Goal: Contribute content: Add original content to the website for others to see

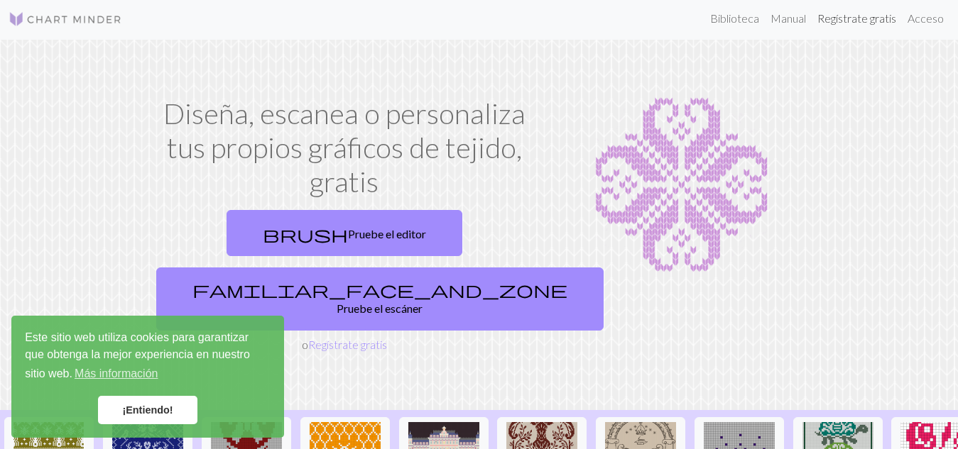
click at [861, 23] on font "Regístrate gratis" at bounding box center [856, 17] width 79 height 13
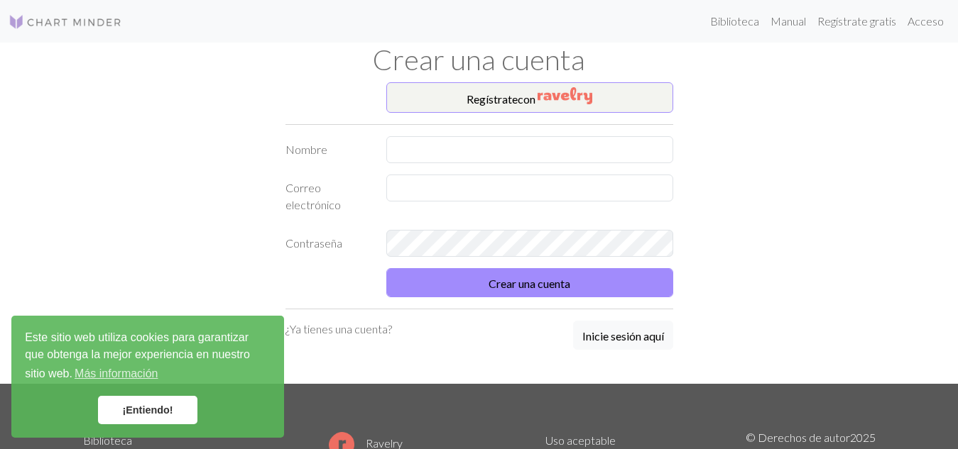
click at [153, 416] on font "¡Entiendo!" at bounding box center [147, 410] width 50 height 11
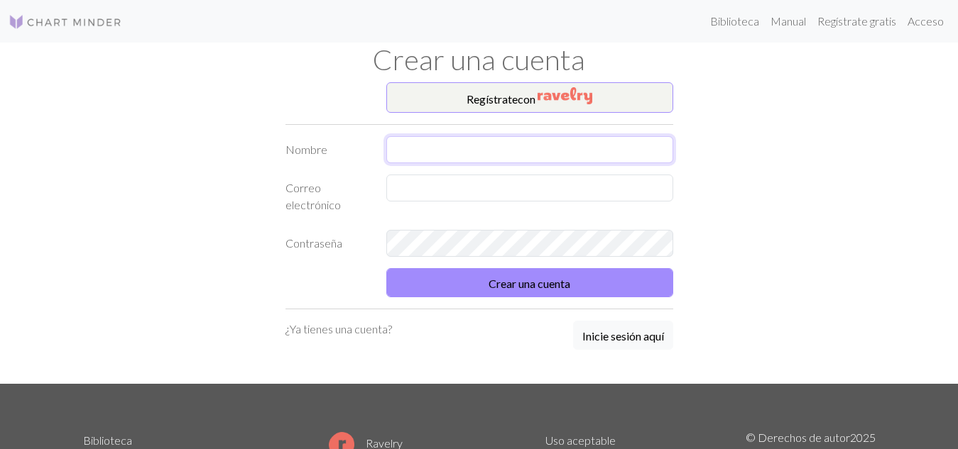
click at [555, 138] on input "text" at bounding box center [529, 149] width 287 height 27
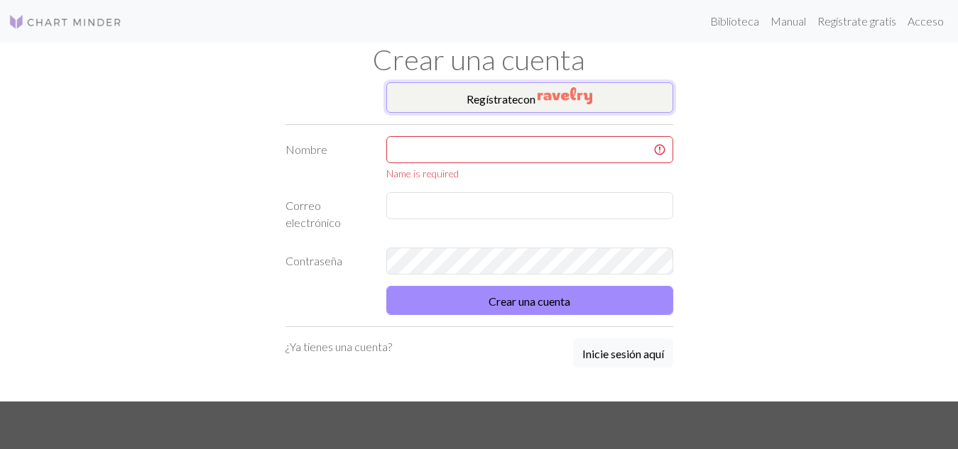
click at [555, 92] on img "button" at bounding box center [564, 95] width 55 height 17
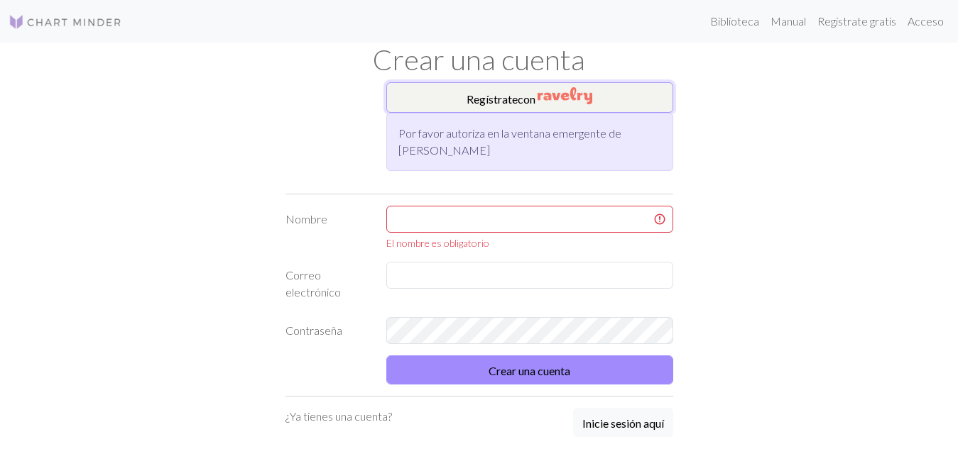
click at [548, 99] on img "button" at bounding box center [564, 95] width 55 height 17
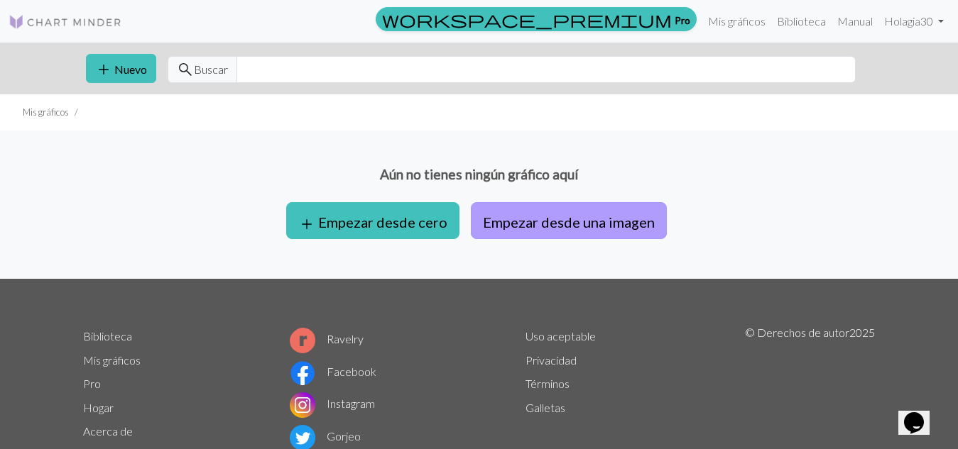
click at [603, 229] on font "Empezar desde una imagen" at bounding box center [569, 222] width 172 height 17
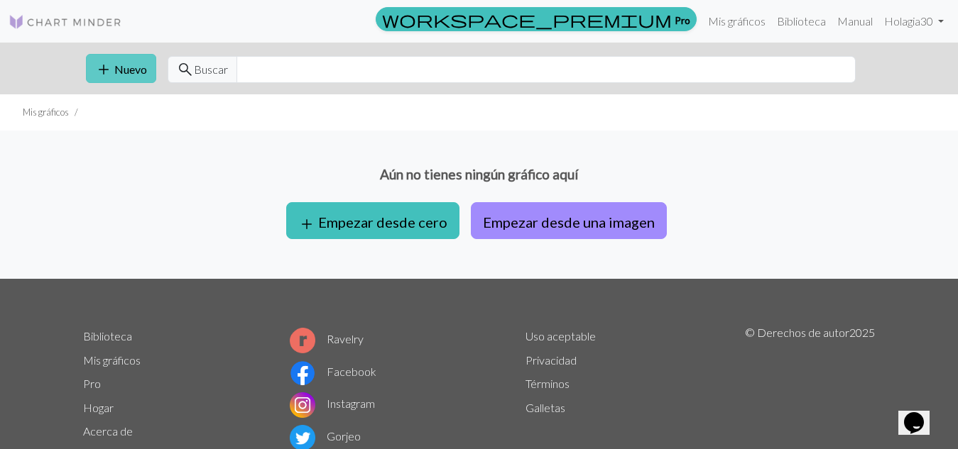
click at [119, 70] on font "Nuevo" at bounding box center [130, 68] width 33 height 13
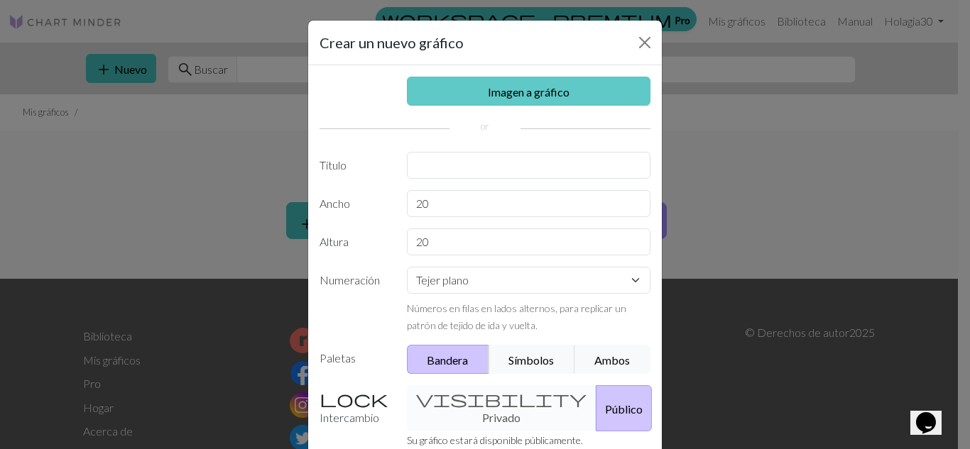
click at [566, 89] on link "Imagen a gráfico" at bounding box center [529, 91] width 244 height 29
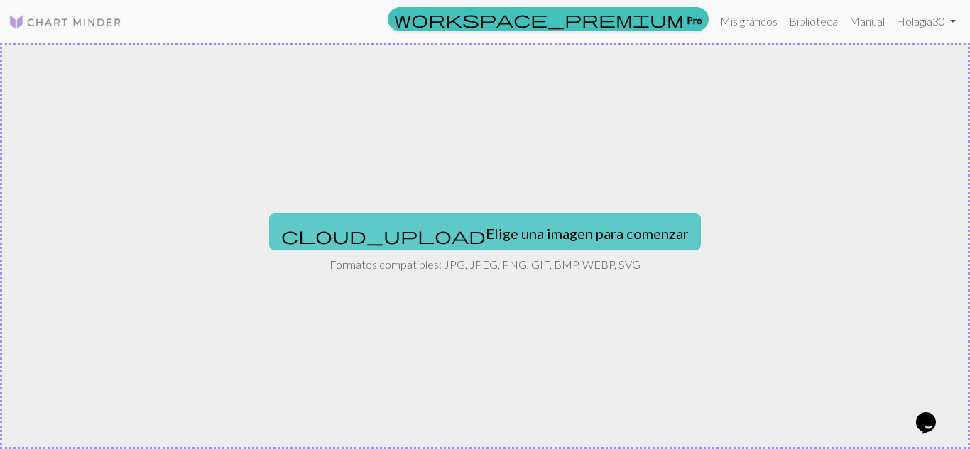
click at [542, 239] on font "Elige una imagen para comenzar" at bounding box center [587, 233] width 203 height 17
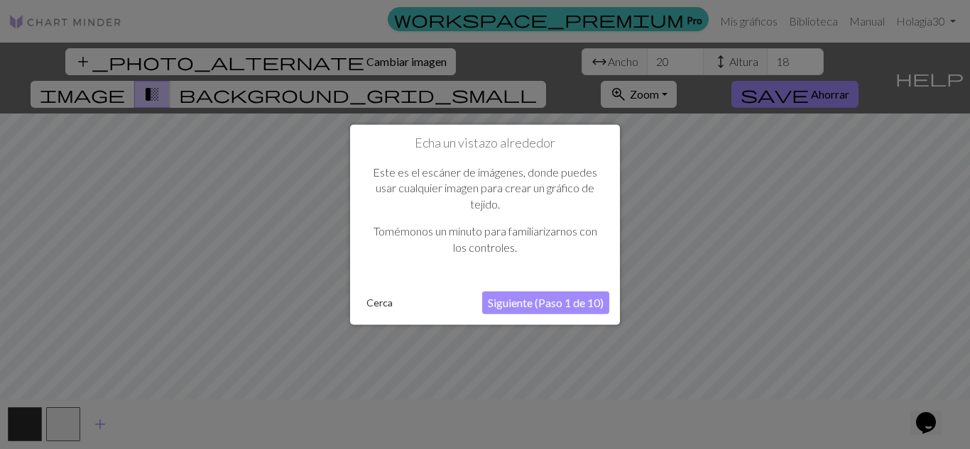
click at [551, 305] on font "Siguiente (Paso 1 de 10)" at bounding box center [546, 302] width 116 height 13
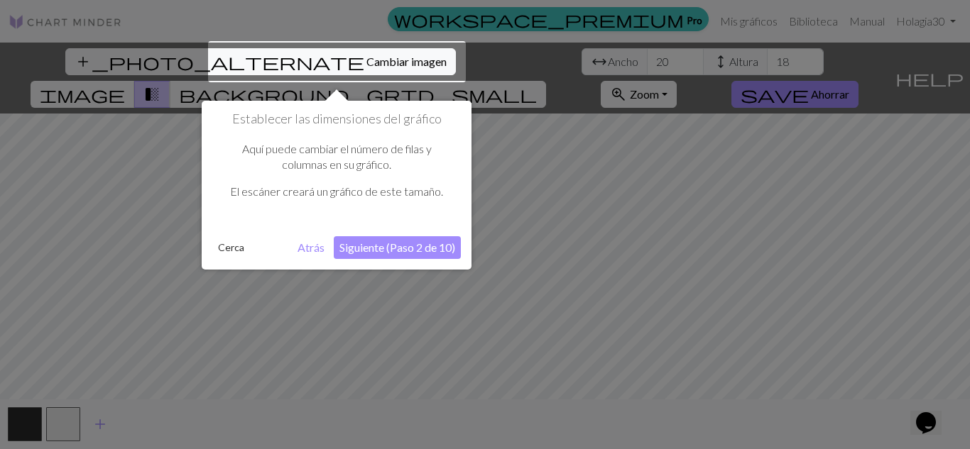
click at [389, 254] on button "Siguiente (Paso 2 de 10)" at bounding box center [397, 247] width 127 height 23
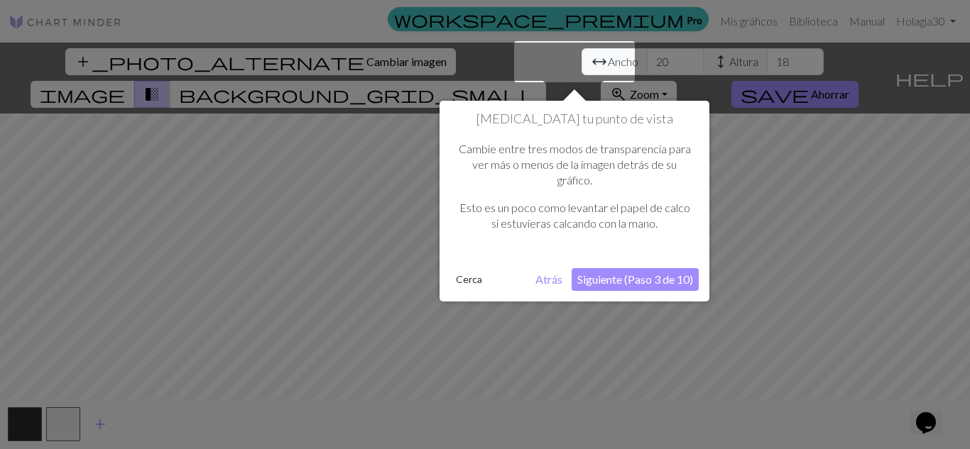
click at [656, 286] on button "Siguiente (Paso 3 de 10)" at bounding box center [634, 279] width 127 height 23
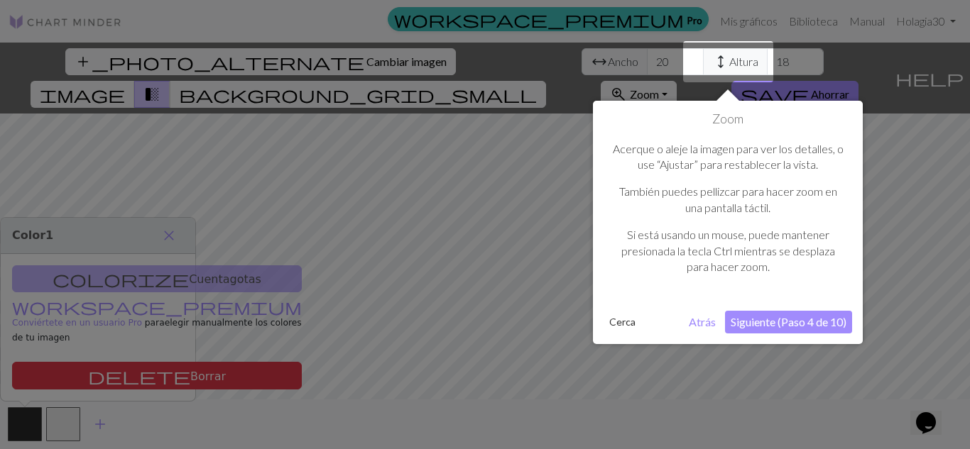
click at [798, 331] on button "Siguiente (Paso 4 de 10)" at bounding box center [788, 322] width 127 height 23
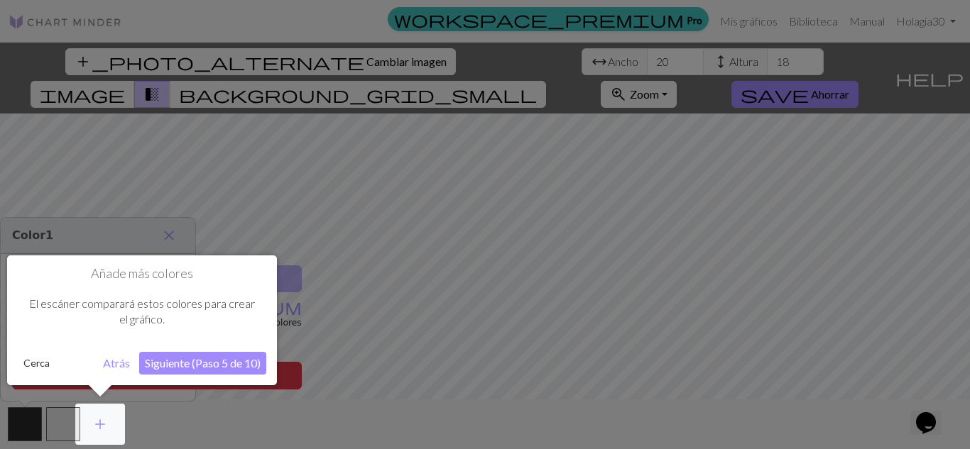
click at [227, 362] on font "Siguiente (Paso 5 de 10)" at bounding box center [203, 362] width 116 height 13
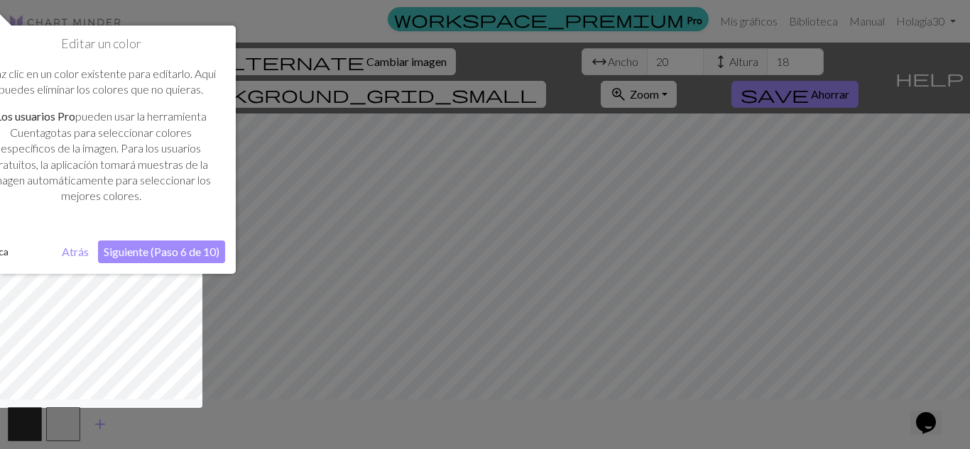
click at [160, 243] on button "Siguiente (Paso 6 de 10)" at bounding box center [161, 252] width 127 height 23
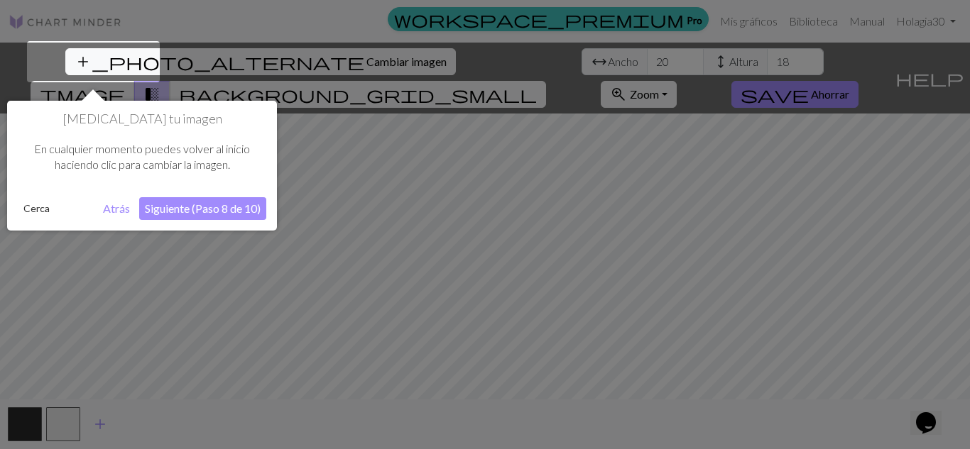
click at [229, 207] on font "Siguiente (Paso 8 de 10)" at bounding box center [203, 208] width 116 height 13
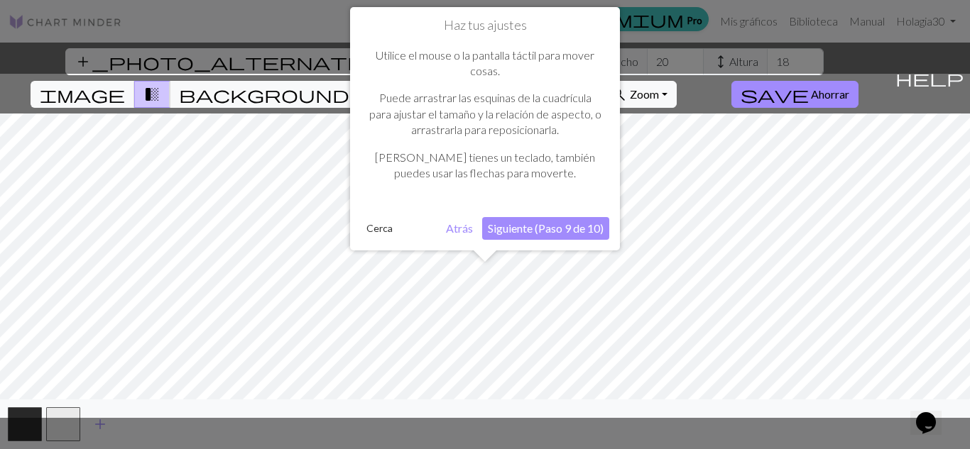
click at [574, 229] on font "Siguiente (Paso 9 de 10)" at bounding box center [546, 227] width 116 height 13
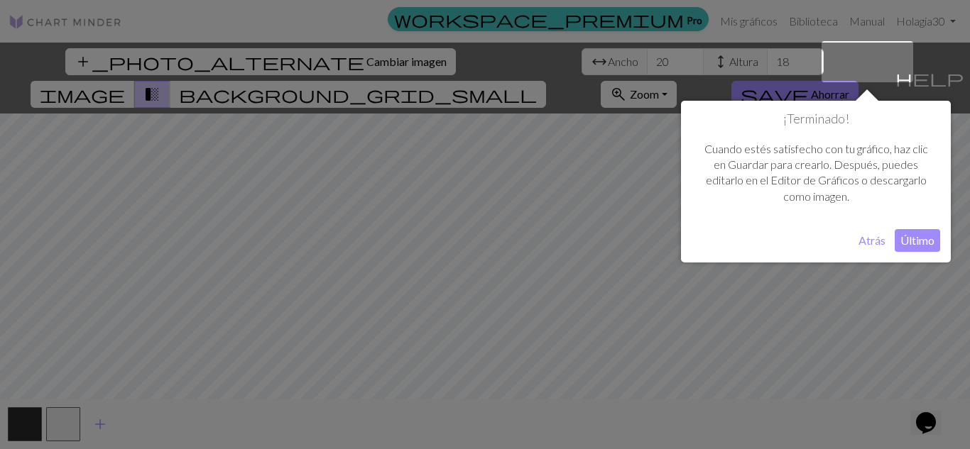
click at [912, 244] on font "Último" at bounding box center [917, 240] width 34 height 13
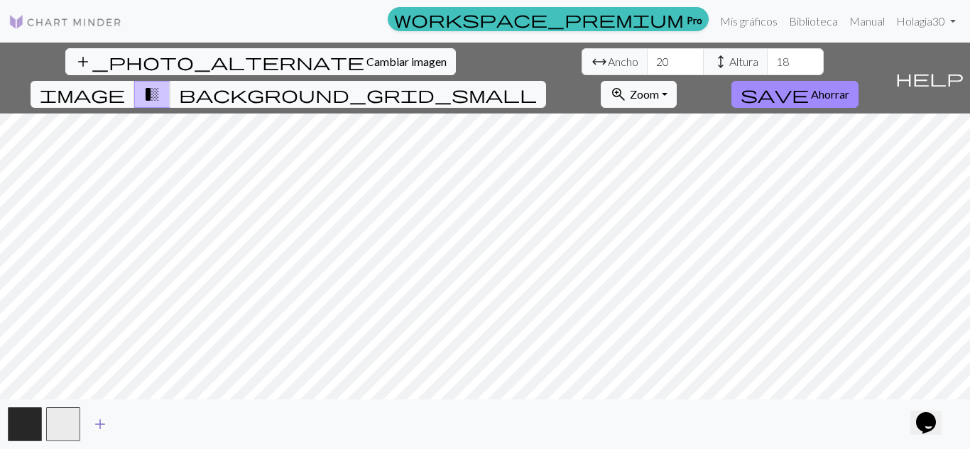
click at [100, 418] on span "add" at bounding box center [100, 425] width 17 height 20
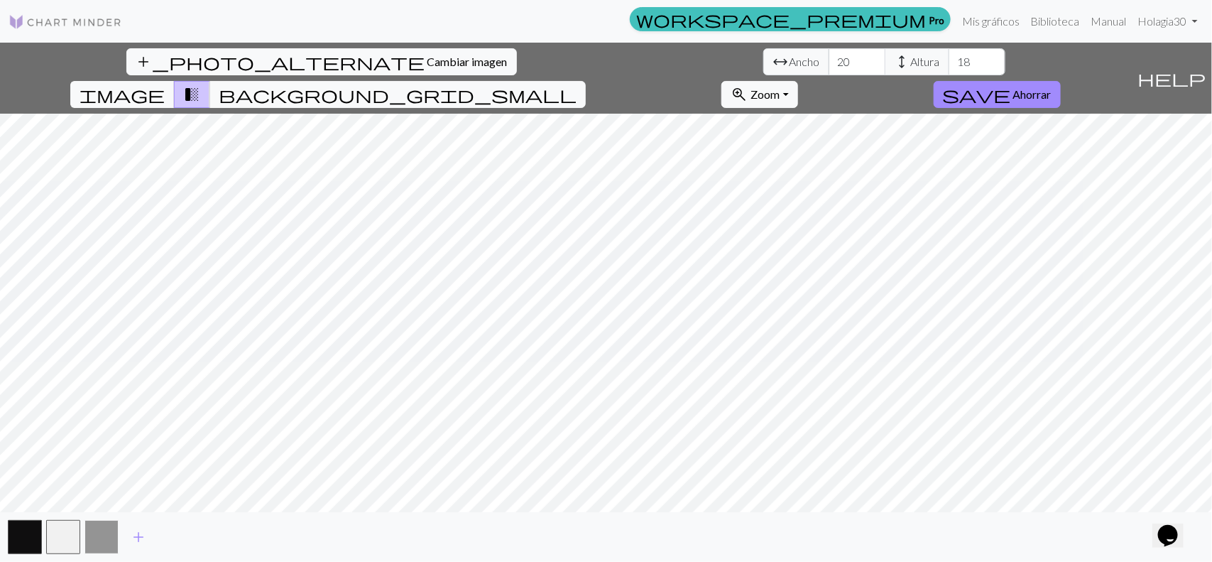
click at [94, 449] on button "button" at bounding box center [101, 537] width 34 height 34
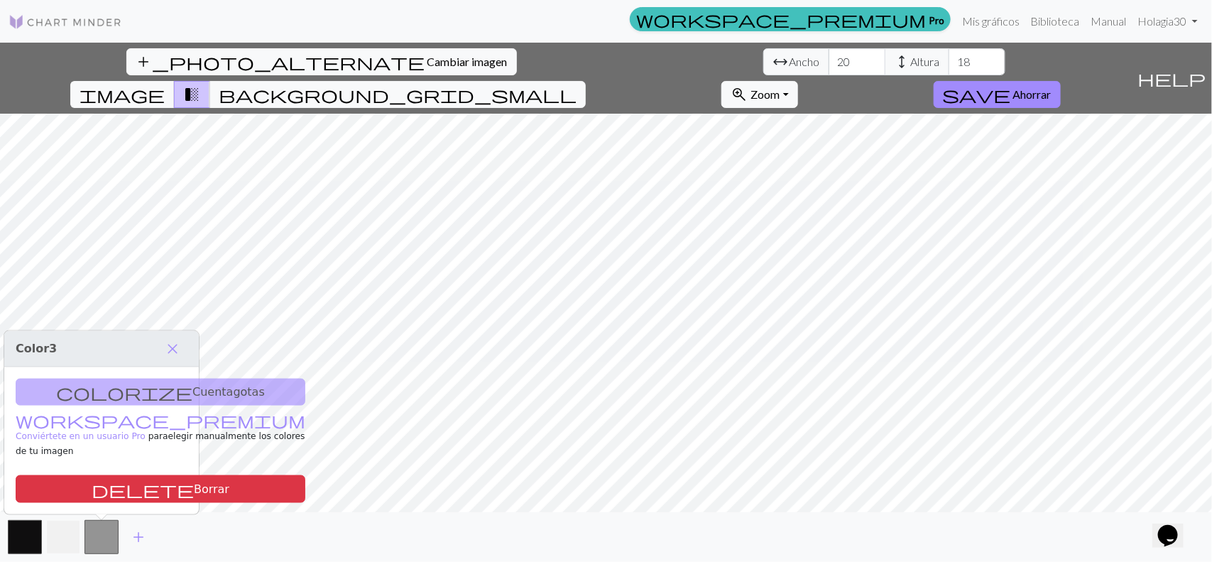
click at [73, 449] on button "button" at bounding box center [63, 537] width 34 height 34
click at [94, 405] on div "colorize Cuentagotas workspace_premium Conviértete en un usuario Pro para elegi…" at bounding box center [98, 440] width 195 height 148
click at [16, 449] on button "button" at bounding box center [25, 537] width 34 height 34
click at [94, 449] on button "button" at bounding box center [101, 537] width 34 height 34
click at [948, 54] on input "19" at bounding box center [976, 61] width 57 height 27
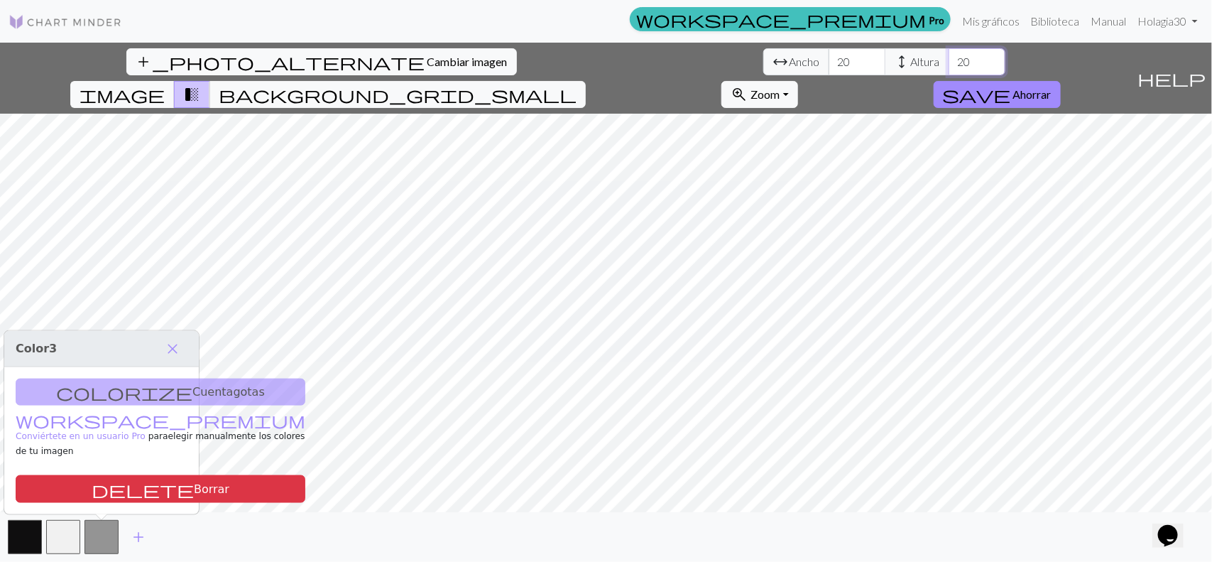
click at [948, 54] on input "20" at bounding box center [976, 61] width 57 height 27
click at [948, 66] on input "19" at bounding box center [976, 61] width 57 height 27
type input "18"
click at [948, 65] on input "18" at bounding box center [976, 61] width 57 height 27
click at [957, 68] on span "help" at bounding box center [1171, 78] width 68 height 20
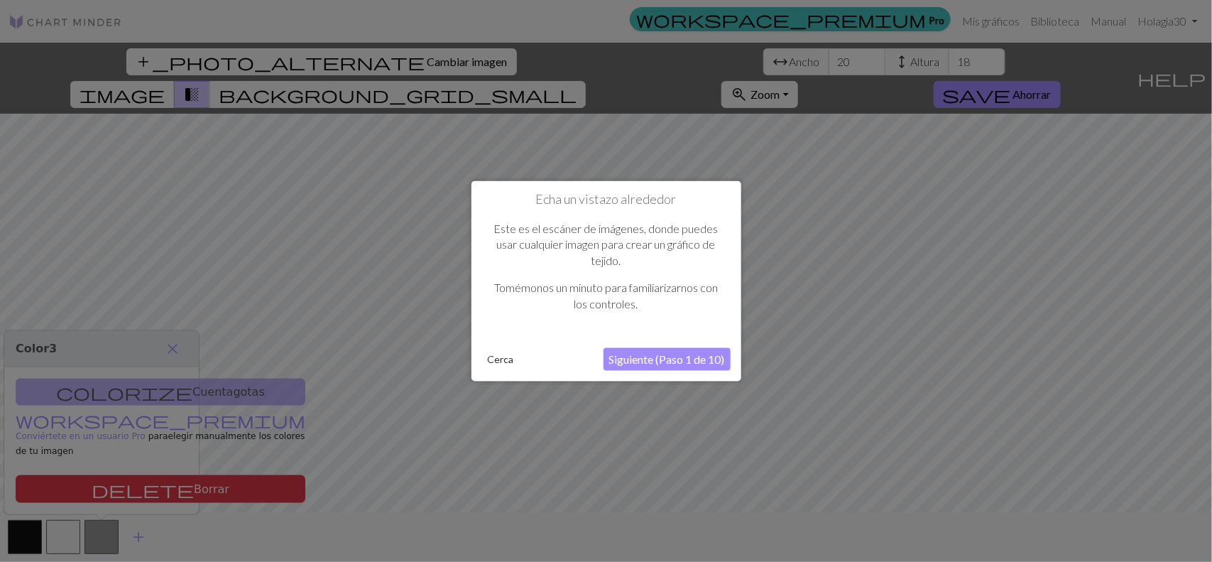
click at [643, 355] on font "Siguiente (Paso 1 de 10)" at bounding box center [667, 358] width 116 height 13
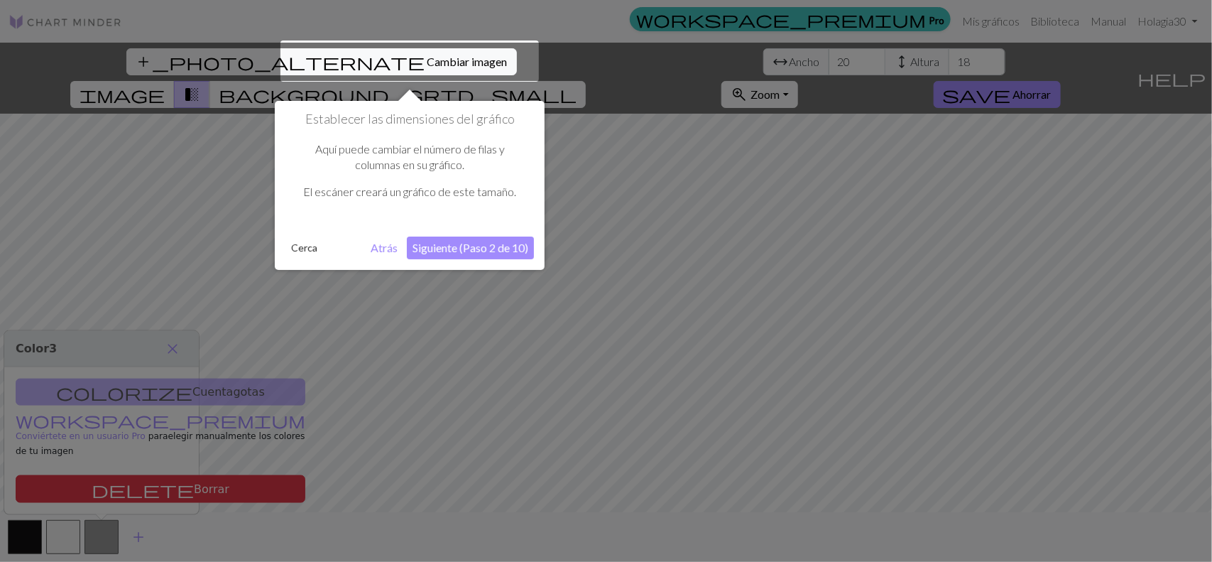
click at [453, 239] on button "Siguiente (Paso 2 de 10)" at bounding box center [470, 247] width 127 height 23
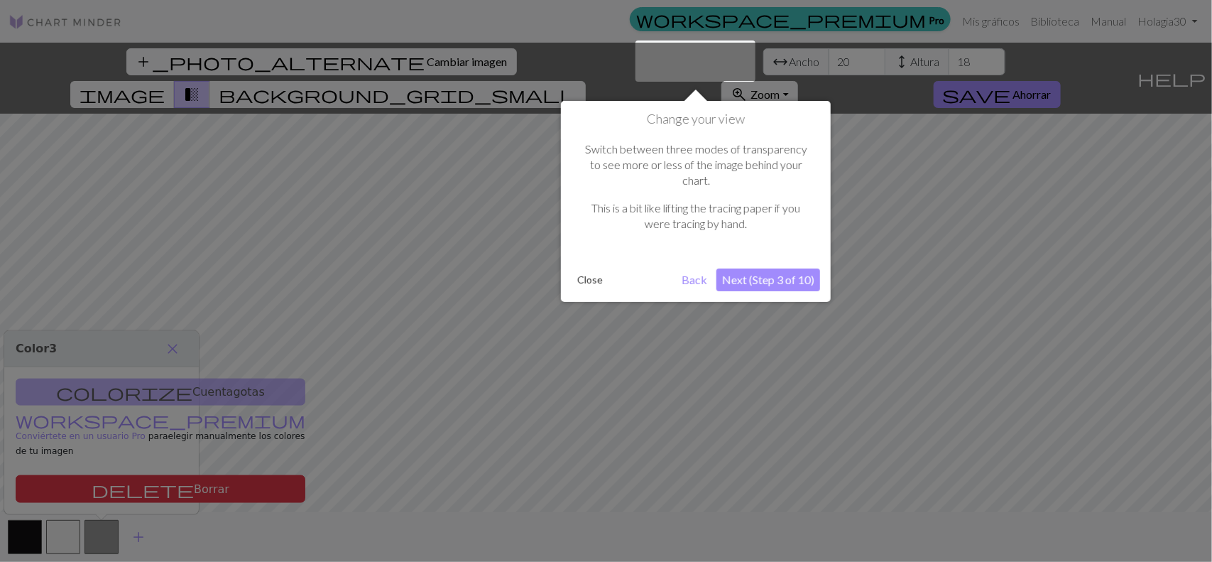
click at [769, 268] on button "Next (Step 3 of 10)" at bounding box center [768, 279] width 104 height 23
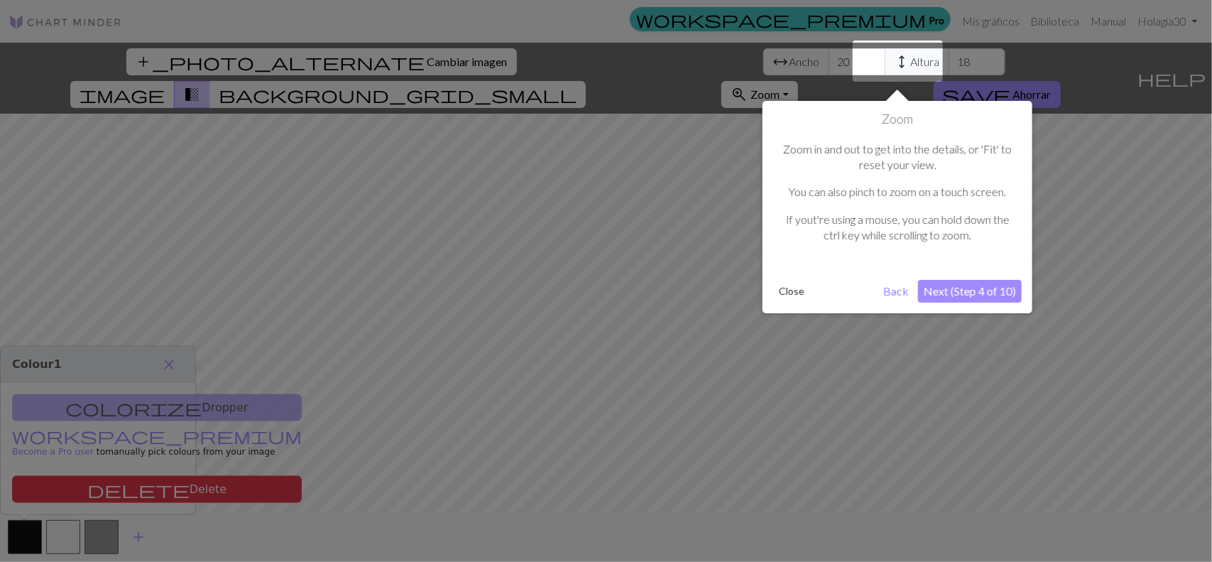
click at [957, 300] on button "Next (Step 4 of 10)" at bounding box center [970, 291] width 104 height 23
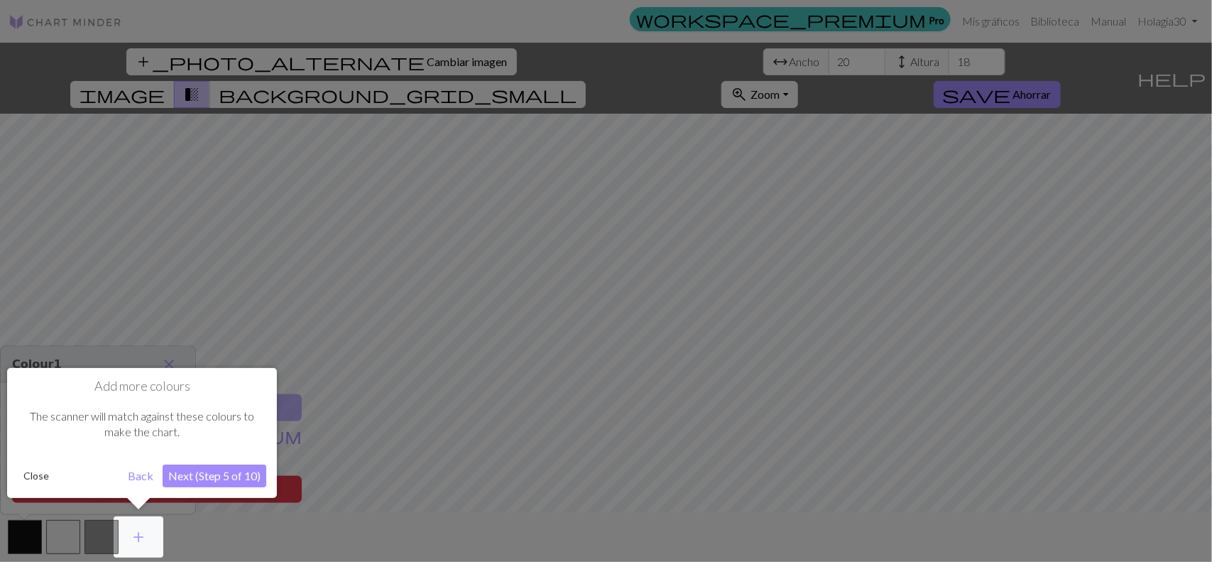
click at [231, 449] on button "Next (Step 5 of 10)" at bounding box center [215, 475] width 104 height 23
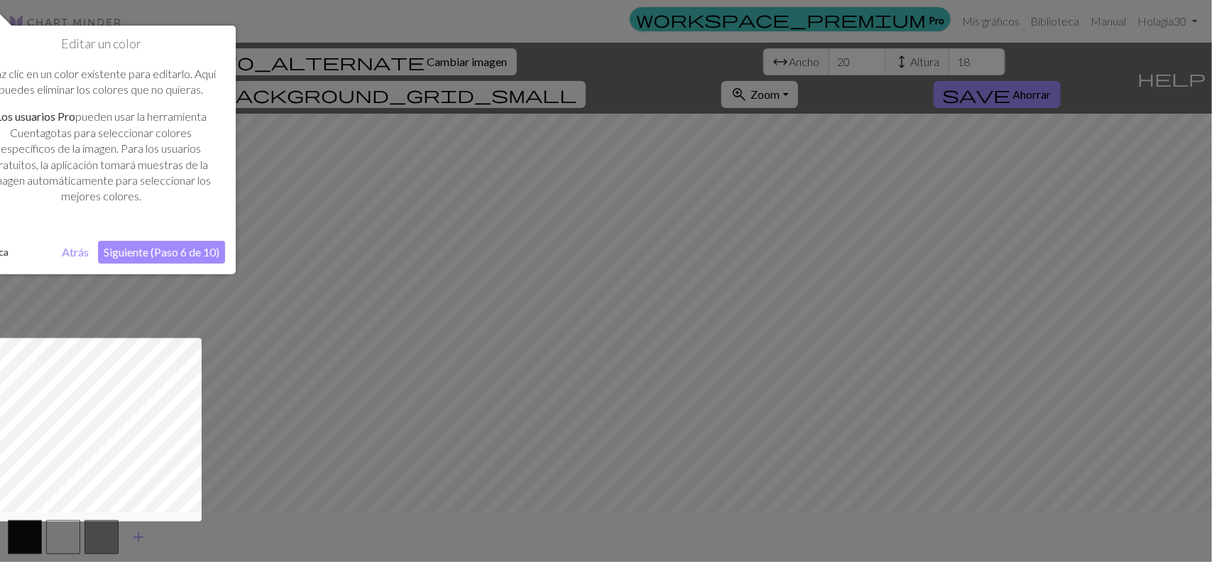
click at [138, 248] on font "Siguiente (Paso 6 de 10)" at bounding box center [162, 251] width 116 height 13
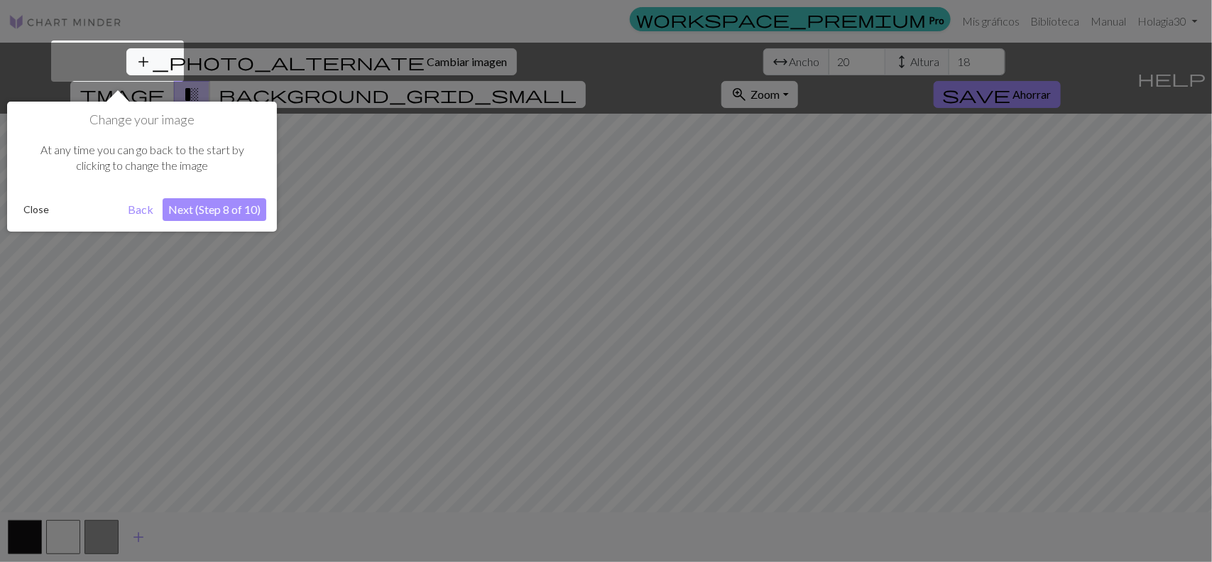
click at [250, 204] on button "Next (Step 8 of 10)" at bounding box center [215, 209] width 104 height 23
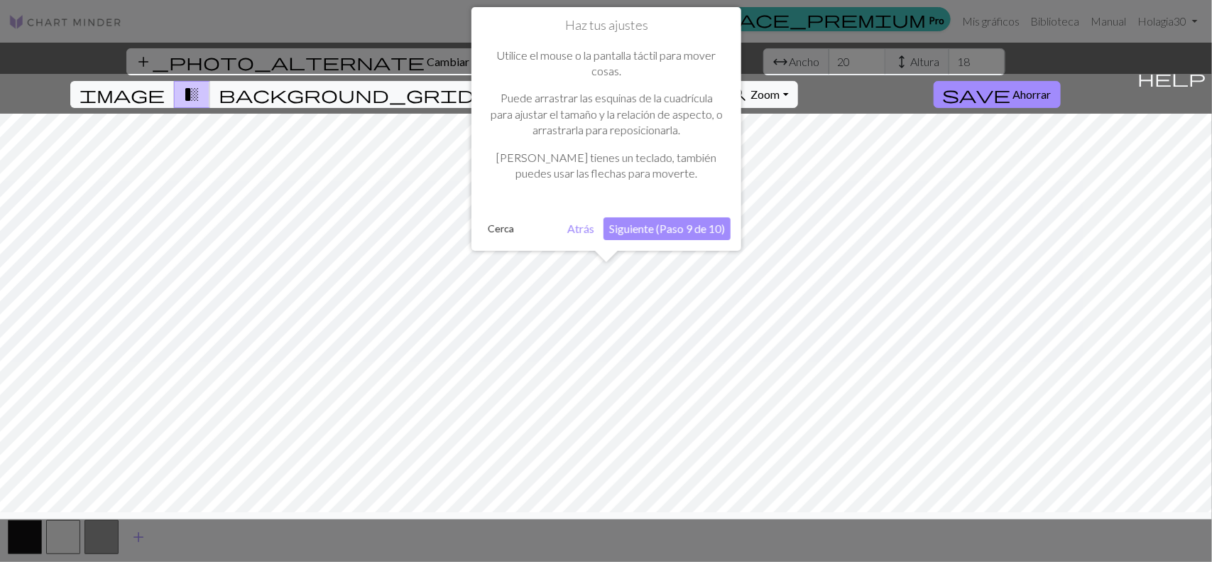
click at [664, 227] on font "Siguiente (Paso 9 de 10)" at bounding box center [667, 227] width 116 height 13
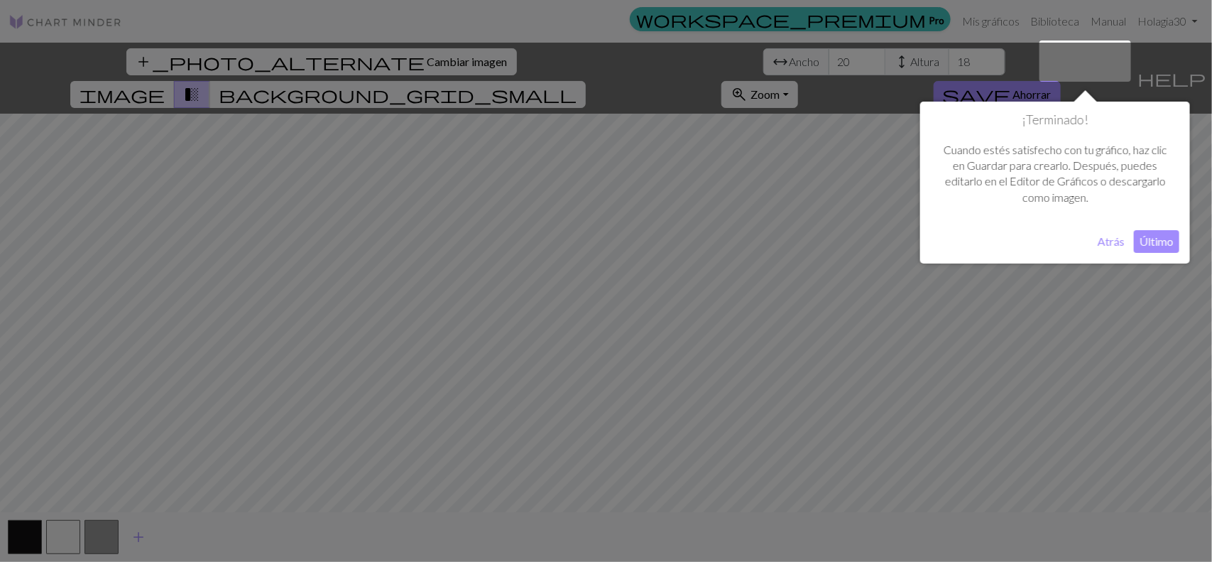
click at [957, 243] on font "Último" at bounding box center [1156, 240] width 34 height 13
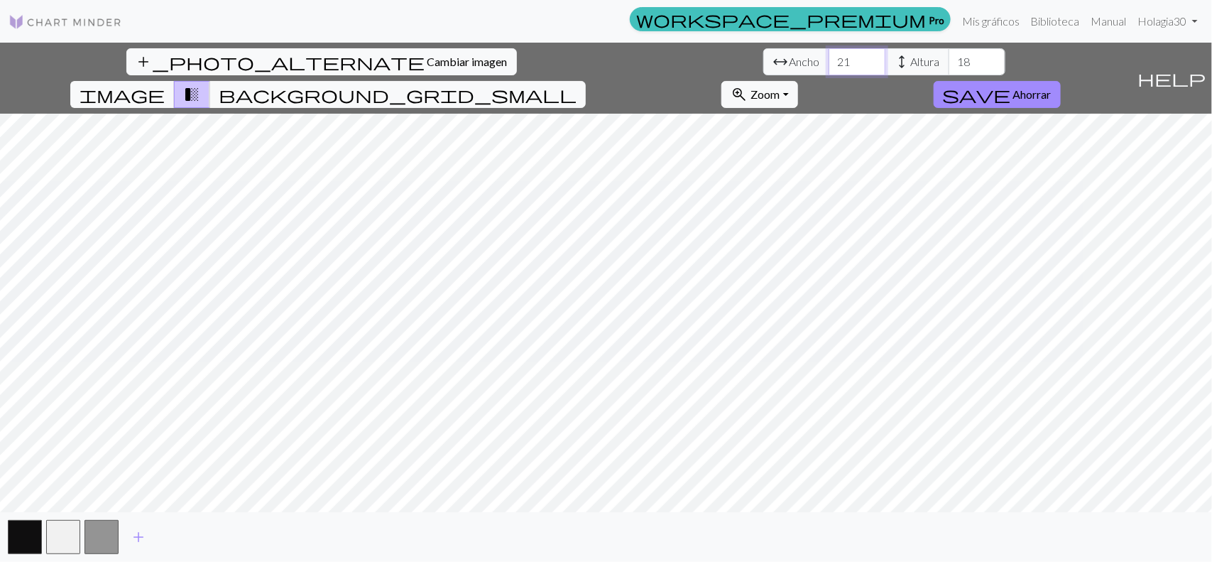
click at [828, 58] on input "21" at bounding box center [856, 61] width 57 height 27
click at [828, 58] on input "22" at bounding box center [856, 61] width 57 height 27
click at [828, 58] on input "23" at bounding box center [856, 61] width 57 height 27
click at [828, 58] on input "24" at bounding box center [856, 61] width 57 height 27
click at [828, 58] on input "25" at bounding box center [856, 61] width 57 height 27
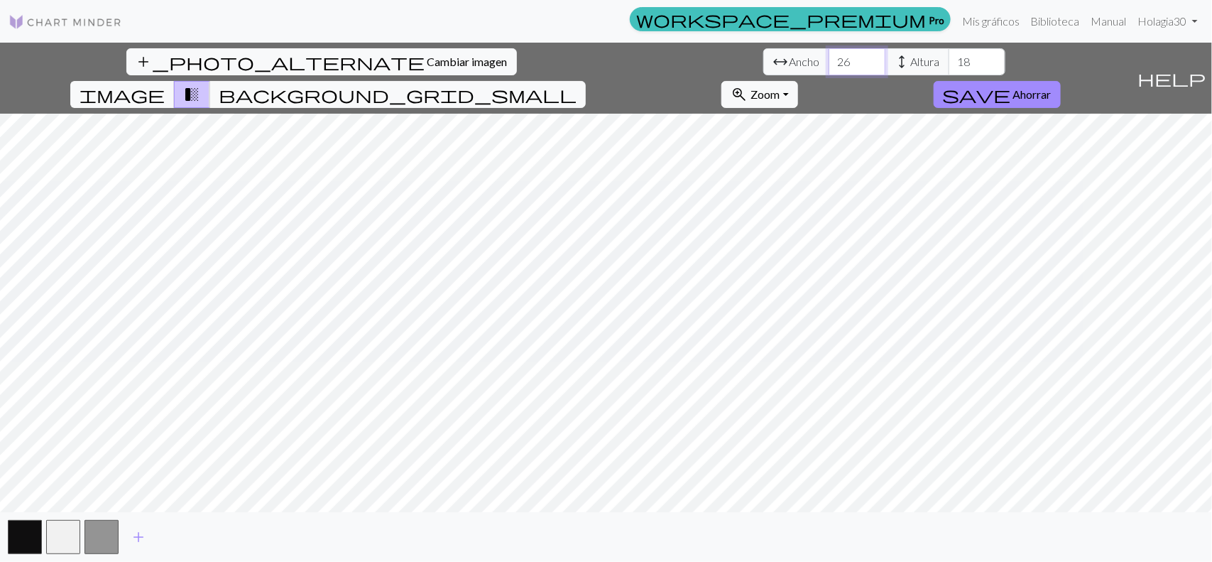
click at [828, 55] on input "26" at bounding box center [856, 61] width 57 height 27
click at [828, 55] on input "27" at bounding box center [856, 61] width 57 height 27
click at [828, 55] on input "28" at bounding box center [856, 61] width 57 height 27
click at [828, 55] on input "29" at bounding box center [856, 61] width 57 height 27
click at [828, 55] on input "30" at bounding box center [856, 61] width 57 height 27
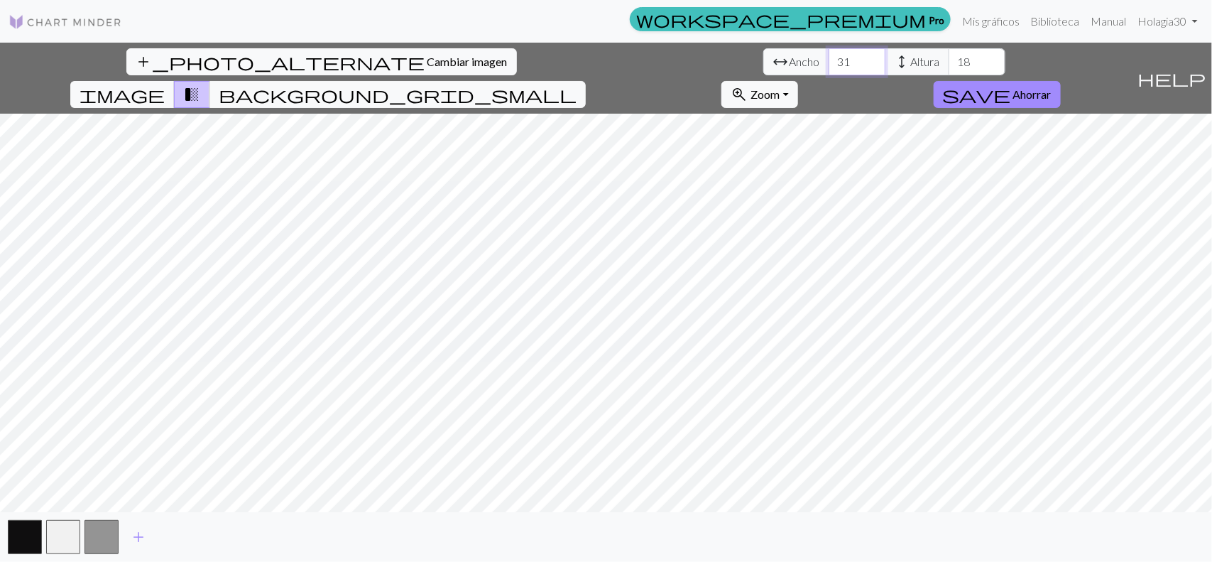
click at [828, 55] on input "31" at bounding box center [856, 61] width 57 height 27
click at [828, 55] on input "32" at bounding box center [856, 61] width 57 height 27
click at [828, 55] on input "33" at bounding box center [856, 61] width 57 height 27
click at [828, 55] on input "34" at bounding box center [856, 61] width 57 height 27
click at [828, 55] on input "35" at bounding box center [856, 61] width 57 height 27
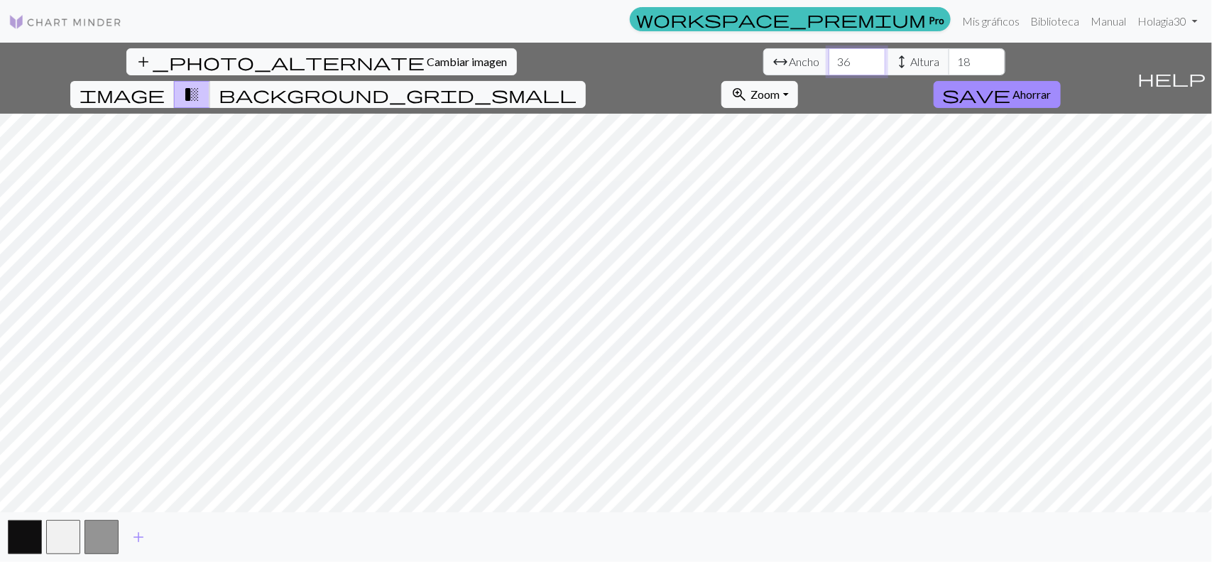
click at [828, 55] on input "36" at bounding box center [856, 61] width 57 height 27
click at [828, 55] on input "37" at bounding box center [856, 61] width 57 height 27
type input "38"
click at [828, 55] on input "38" at bounding box center [856, 61] width 57 height 27
click at [948, 60] on input "19" at bounding box center [976, 61] width 57 height 27
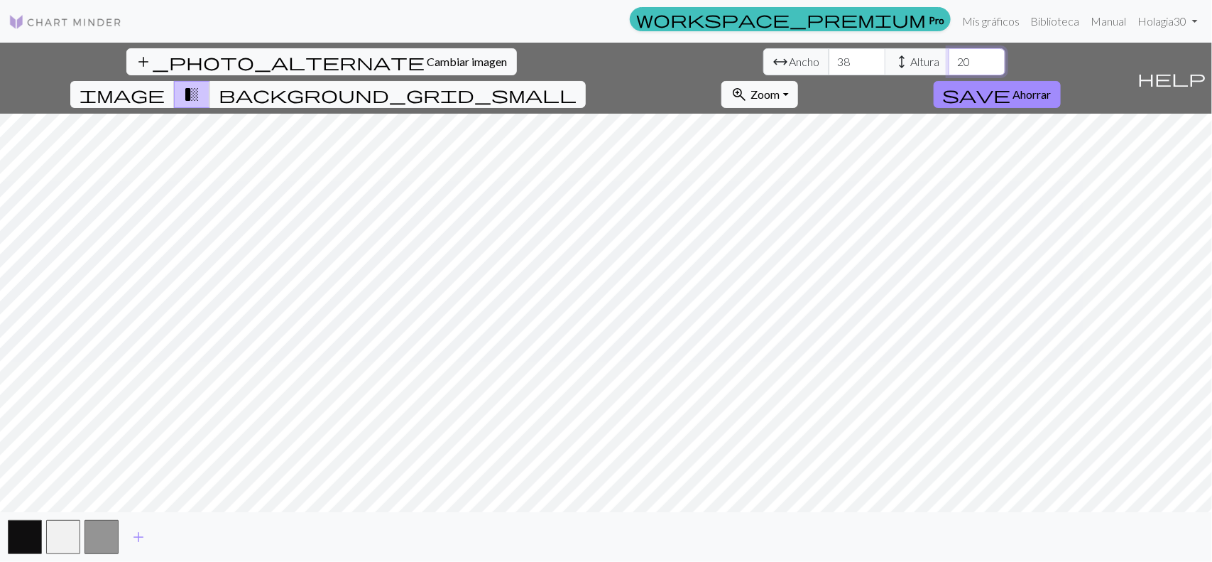
click at [948, 60] on input "20" at bounding box center [976, 61] width 57 height 27
click at [948, 60] on input "21" at bounding box center [976, 61] width 57 height 27
click at [948, 60] on input "22" at bounding box center [976, 61] width 57 height 27
click at [948, 60] on input "23" at bounding box center [976, 61] width 57 height 27
click at [948, 60] on input "24" at bounding box center [976, 61] width 57 height 27
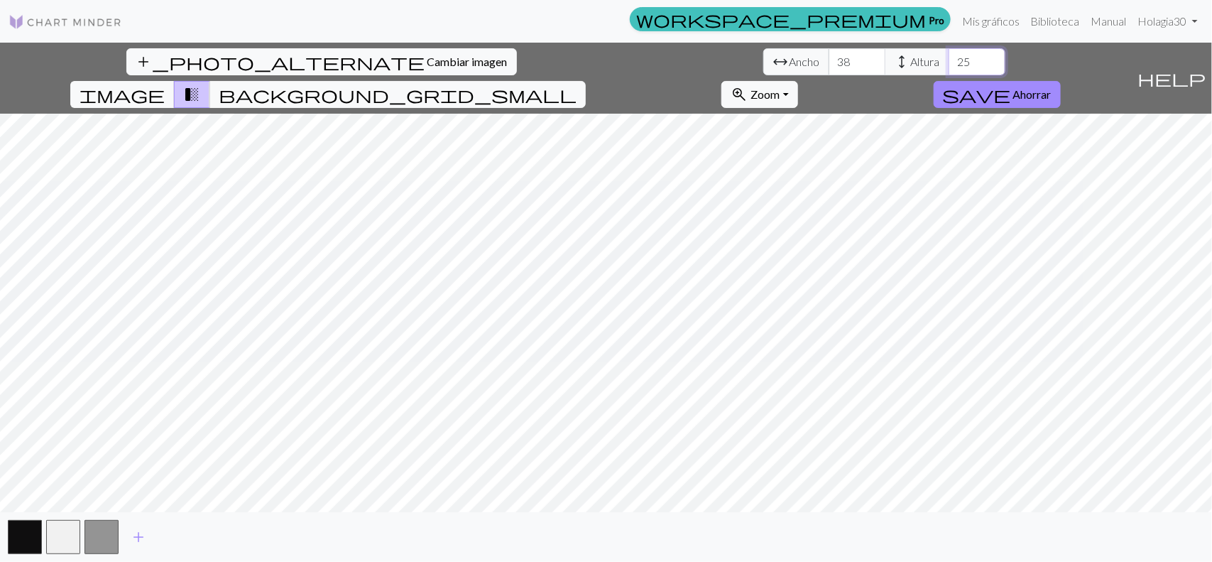
type input "25"
click at [948, 60] on input "25" at bounding box center [976, 61] width 57 height 27
click at [576, 84] on span "background_grid_small" at bounding box center [398, 94] width 358 height 20
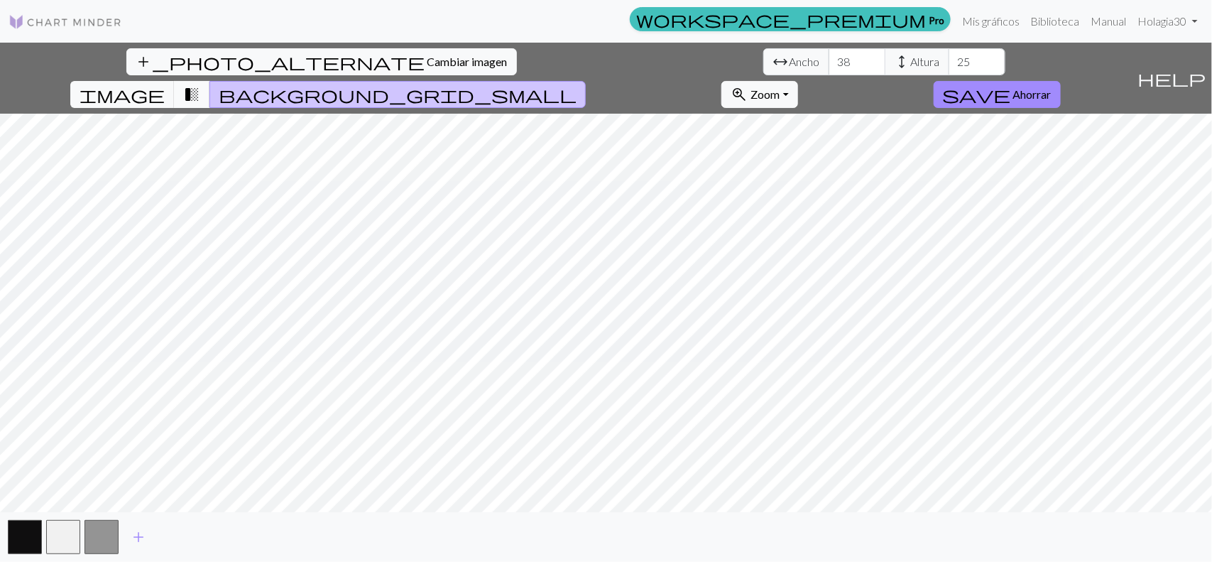
click at [200, 84] on span "transition_fade" at bounding box center [191, 94] width 17 height 20
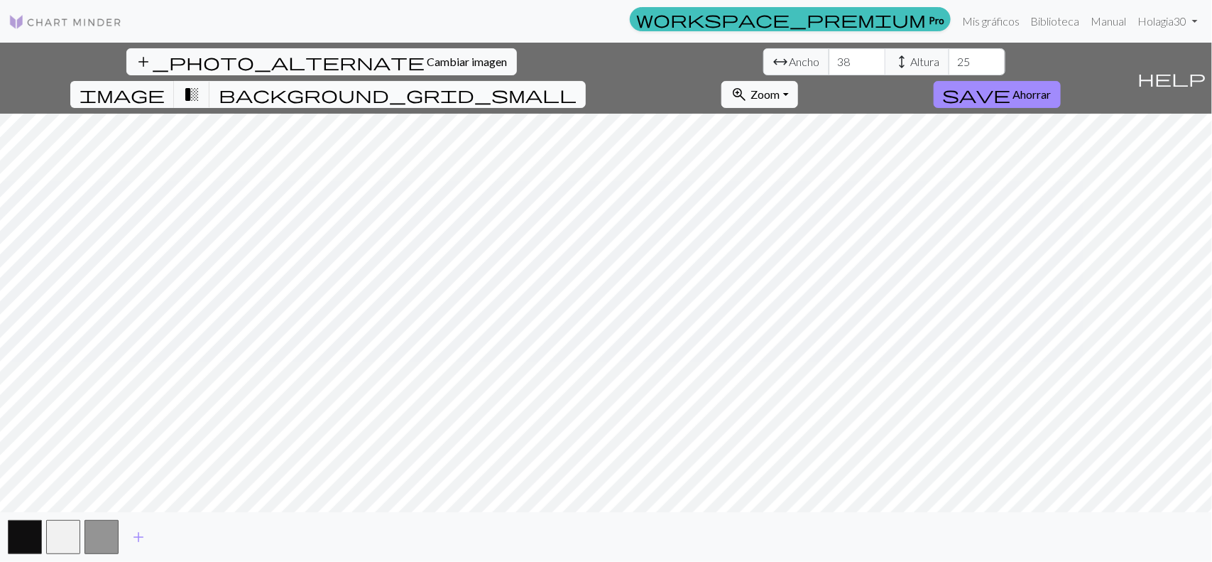
click at [576, 84] on span "background_grid_small" at bounding box center [398, 94] width 358 height 20
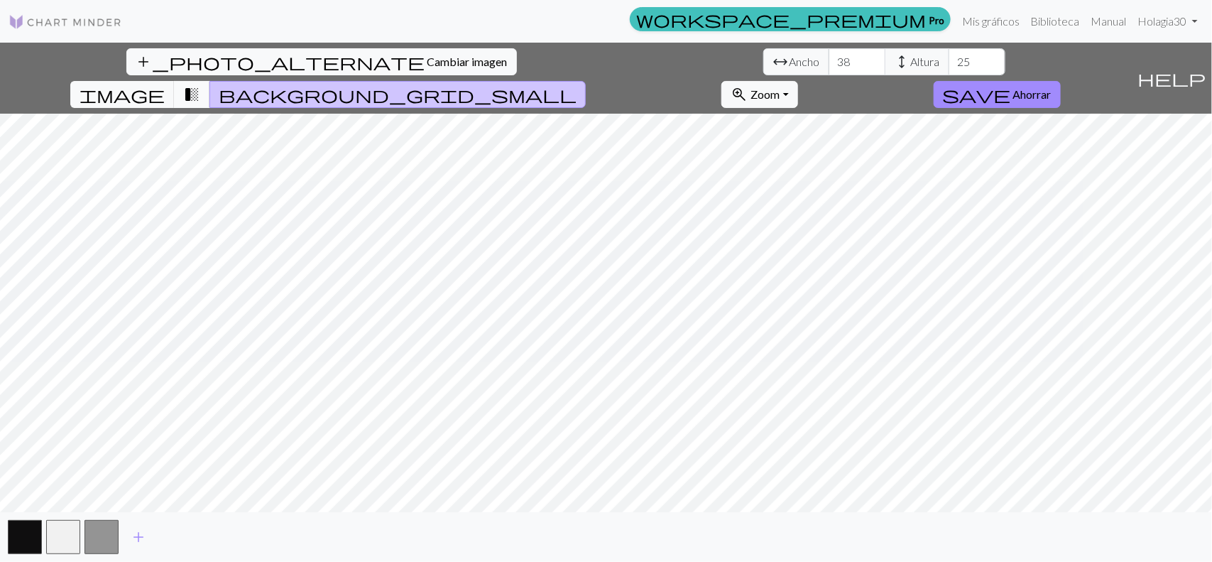
click at [200, 84] on span "transition_fade" at bounding box center [191, 94] width 17 height 20
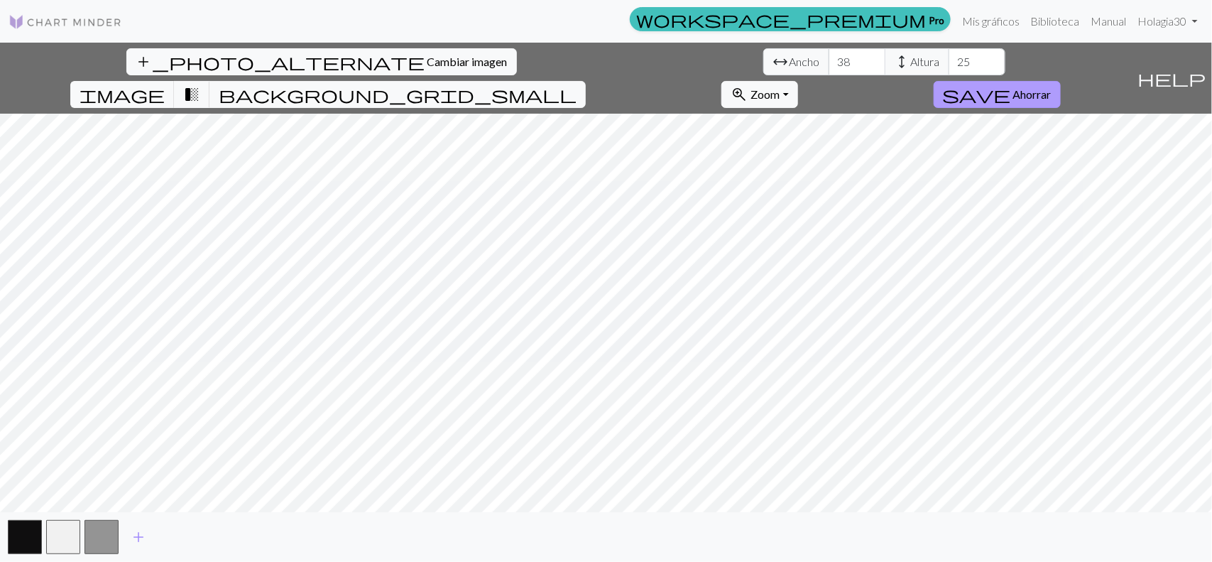
click at [957, 87] on font "Ahorrar" at bounding box center [1032, 93] width 38 height 13
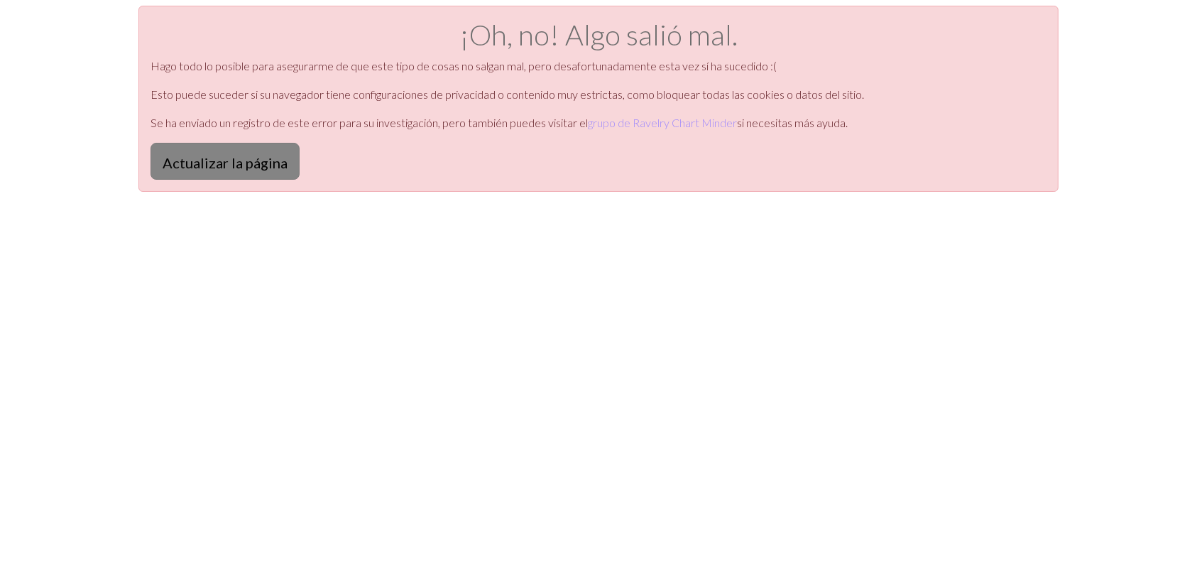
click at [259, 162] on font "Actualizar la página" at bounding box center [225, 162] width 125 height 17
click at [270, 165] on font "Actualizar la página" at bounding box center [225, 162] width 125 height 17
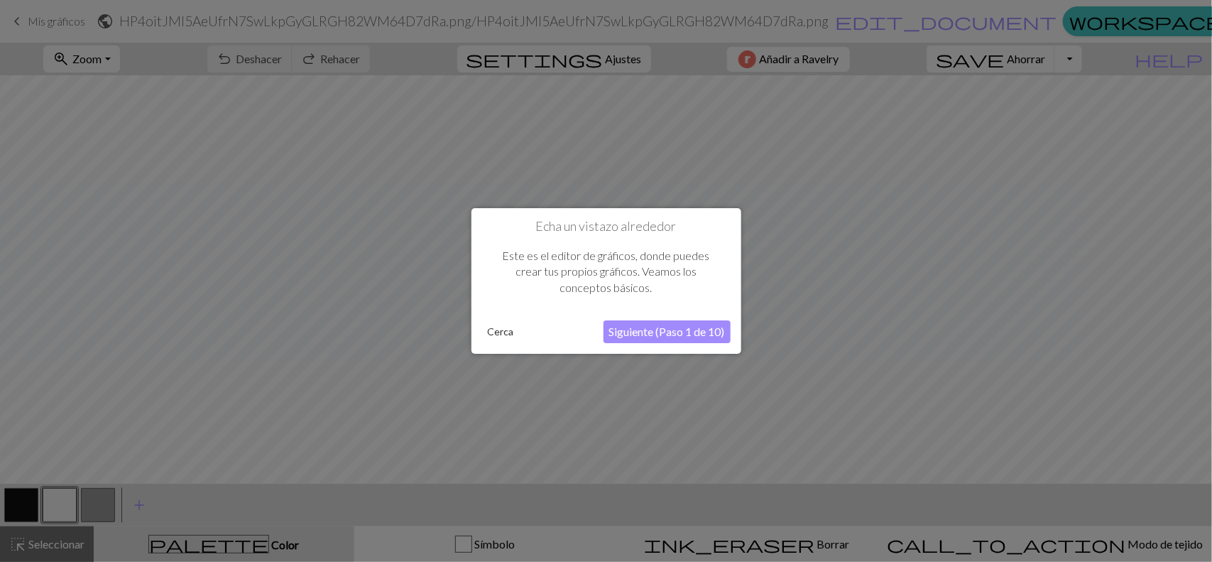
click at [677, 338] on font "Siguiente (Paso 1 de 10)" at bounding box center [667, 330] width 116 height 13
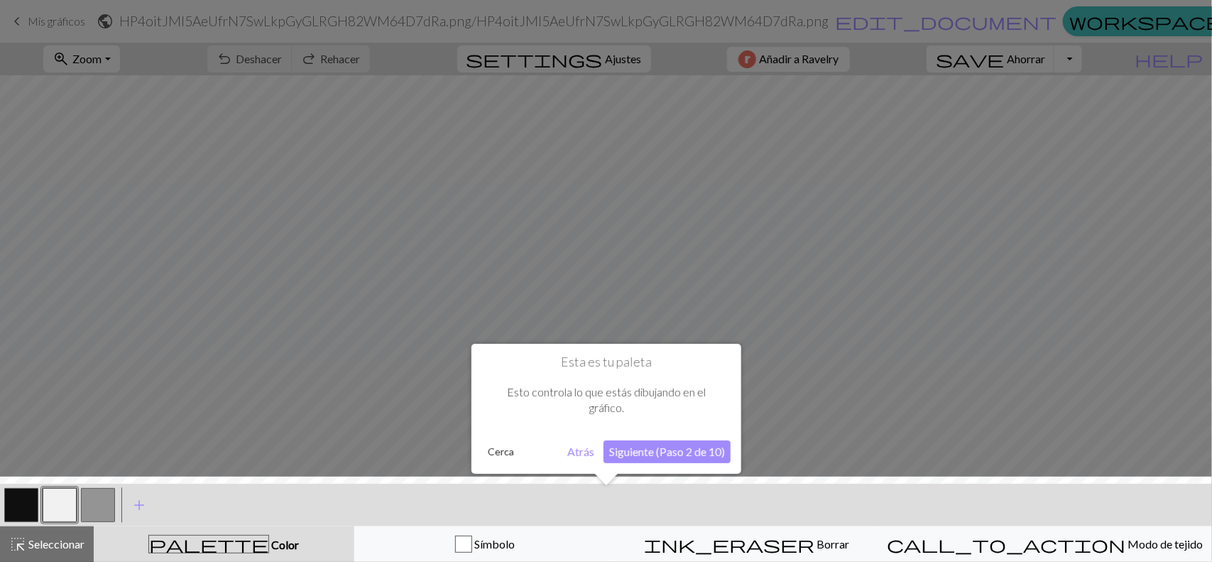
click at [568, 455] on font "Atrás" at bounding box center [580, 450] width 27 height 13
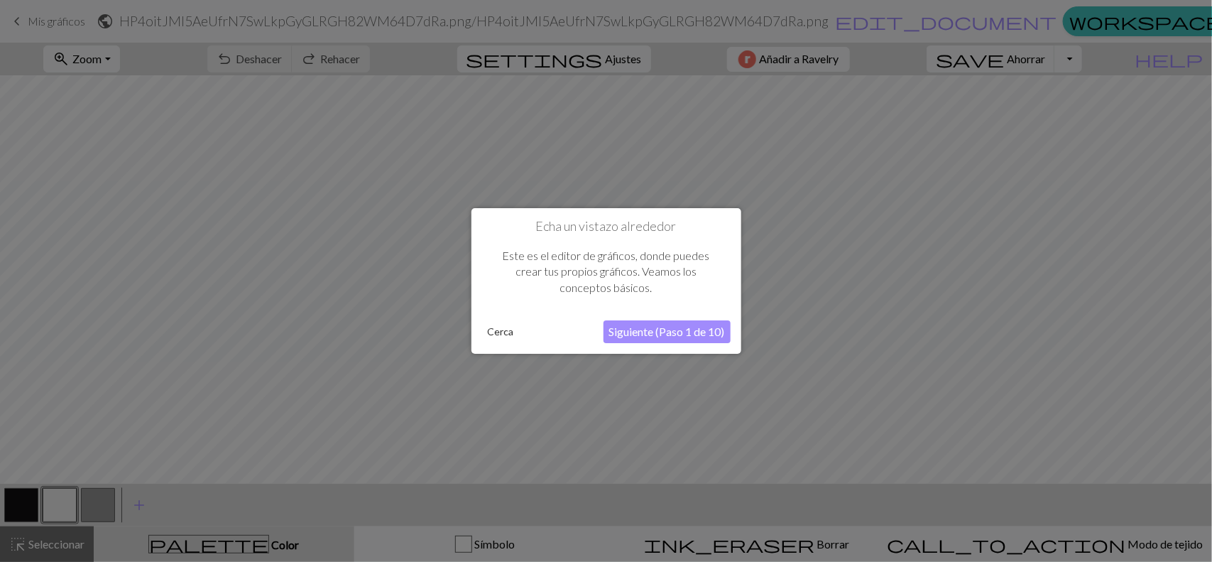
click at [669, 336] on font "Siguiente (Paso 1 de 10)" at bounding box center [667, 330] width 116 height 13
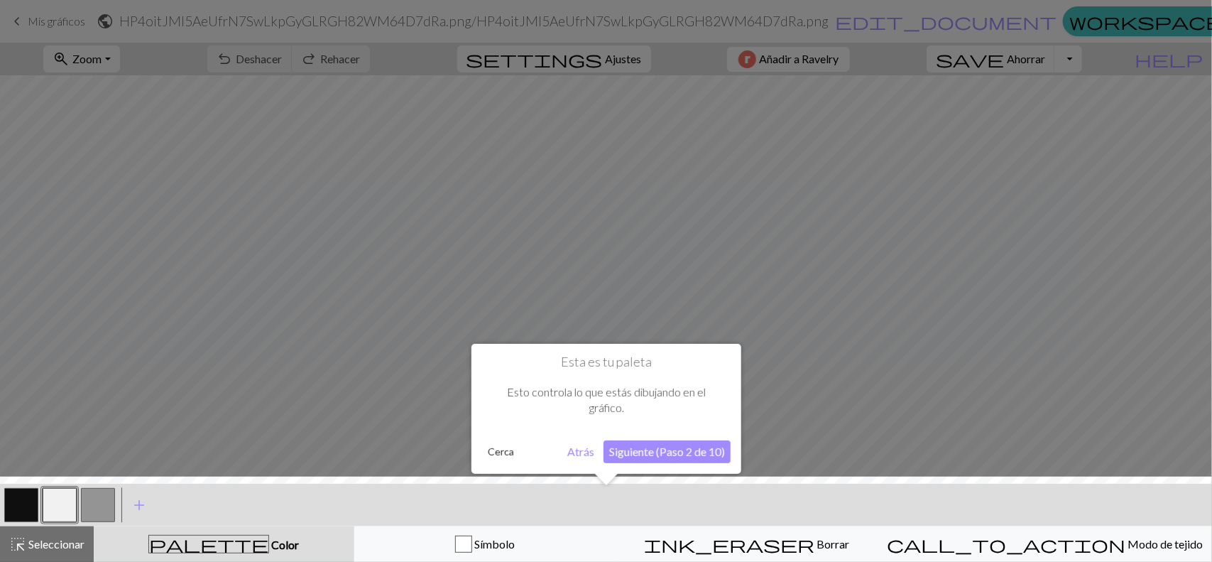
click at [650, 448] on font "Siguiente (Paso 2 de 10)" at bounding box center [667, 450] width 116 height 13
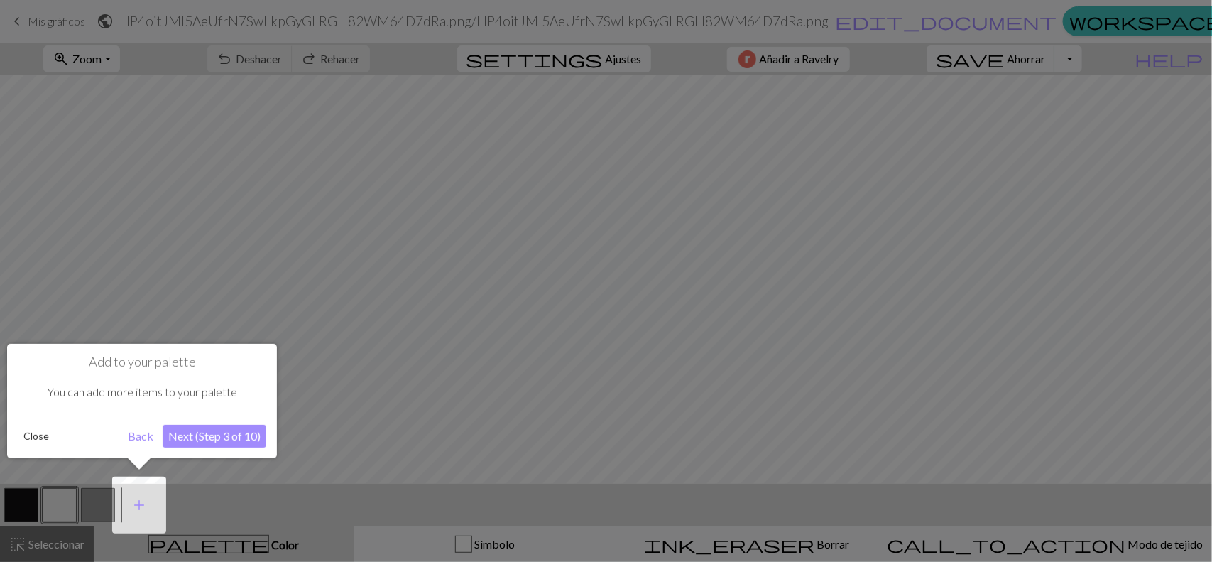
click at [215, 429] on button "Next (Step 3 of 10)" at bounding box center [215, 436] width 104 height 23
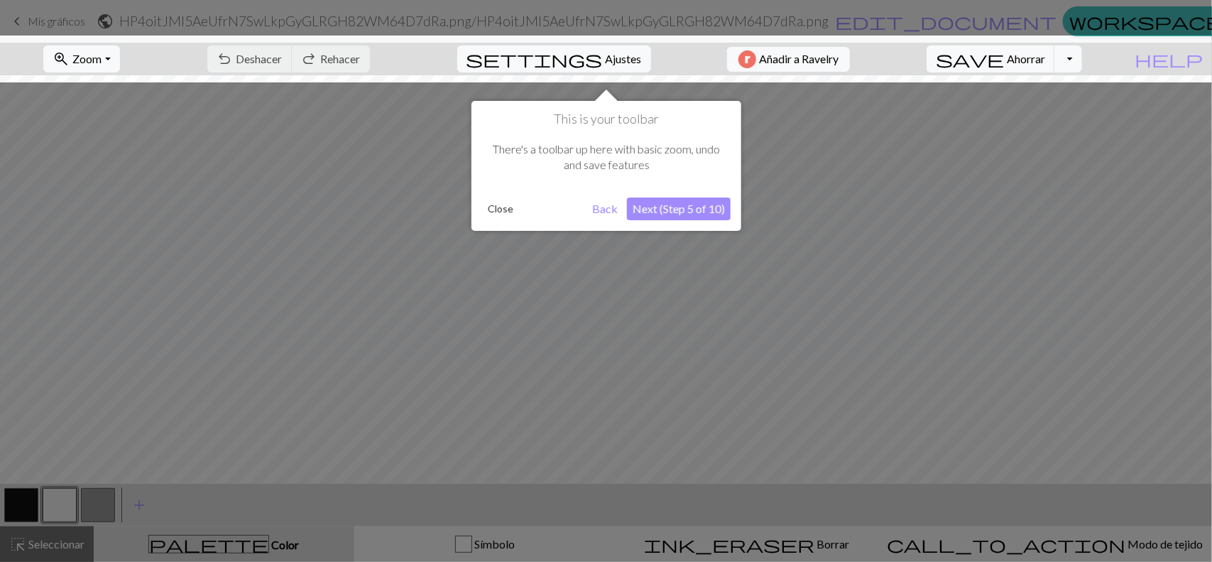
click at [672, 214] on button "Next (Step 5 of 10)" at bounding box center [679, 208] width 104 height 23
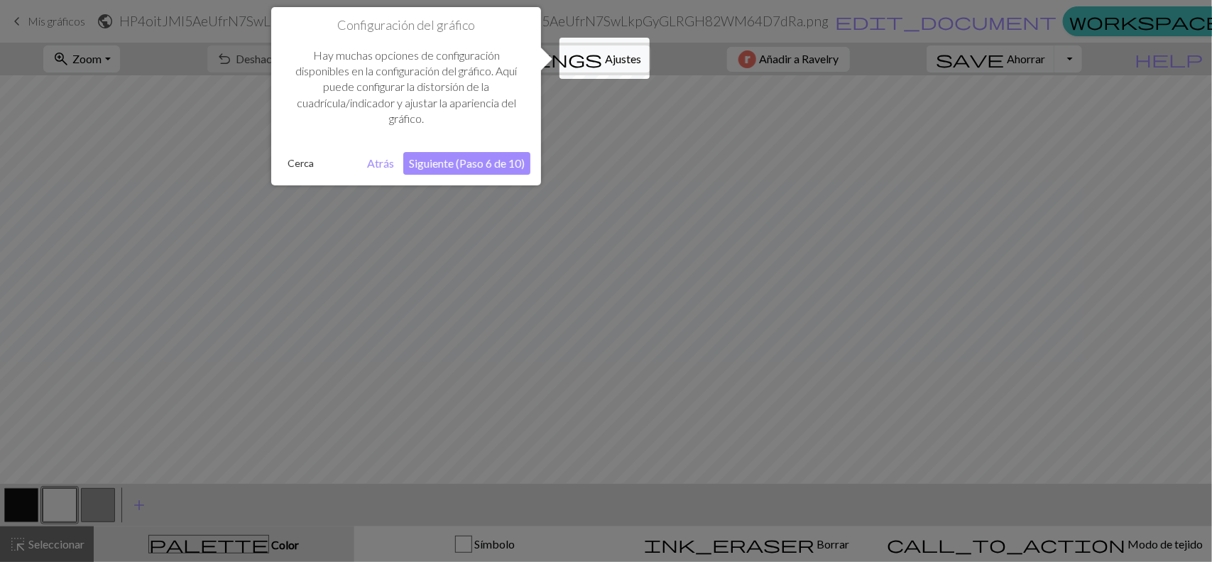
click at [467, 161] on font "Siguiente (Paso 6 de 10)" at bounding box center [467, 162] width 116 height 13
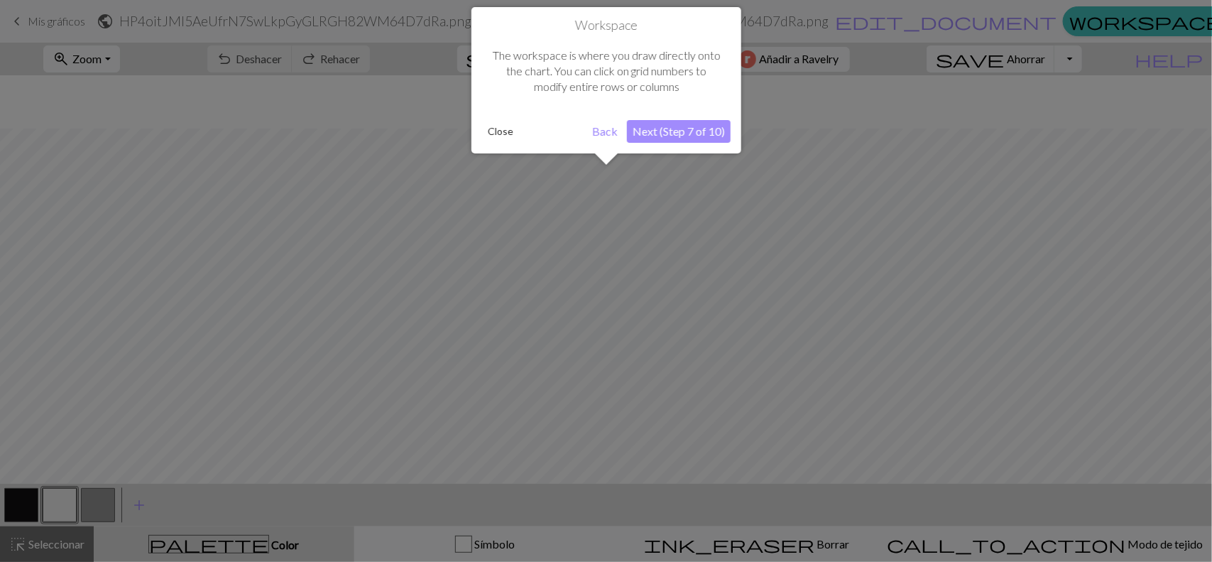
scroll to position [53, 0]
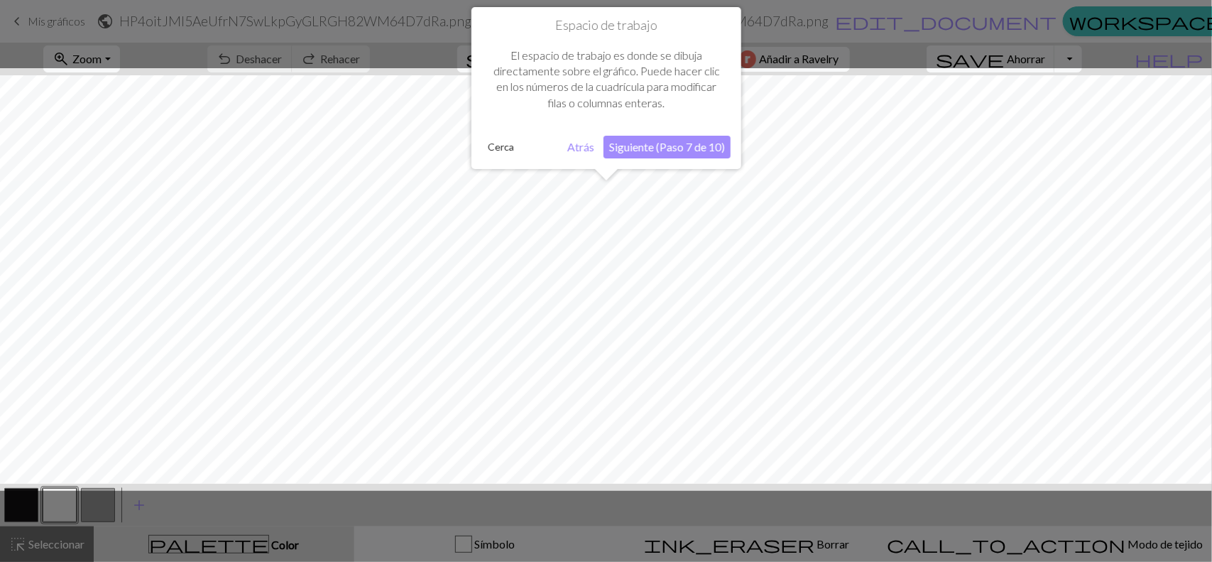
click at [672, 148] on font "Siguiente (Paso 7 de 10)" at bounding box center [667, 146] width 116 height 13
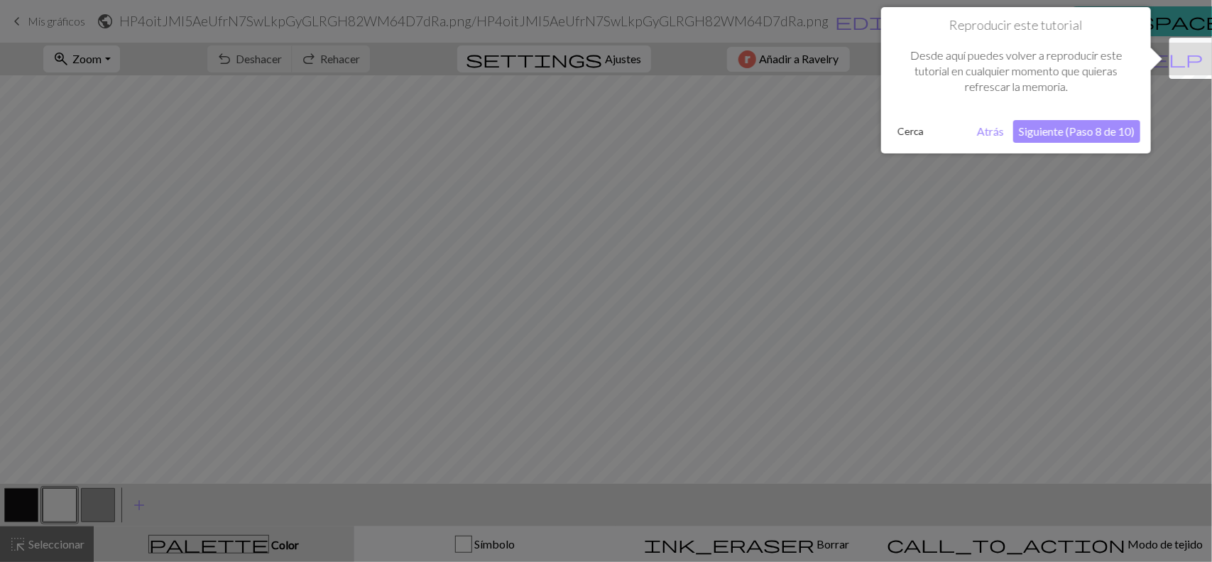
click at [1078, 129] on font "Siguiente (Paso 8 de 10)" at bounding box center [1077, 130] width 116 height 13
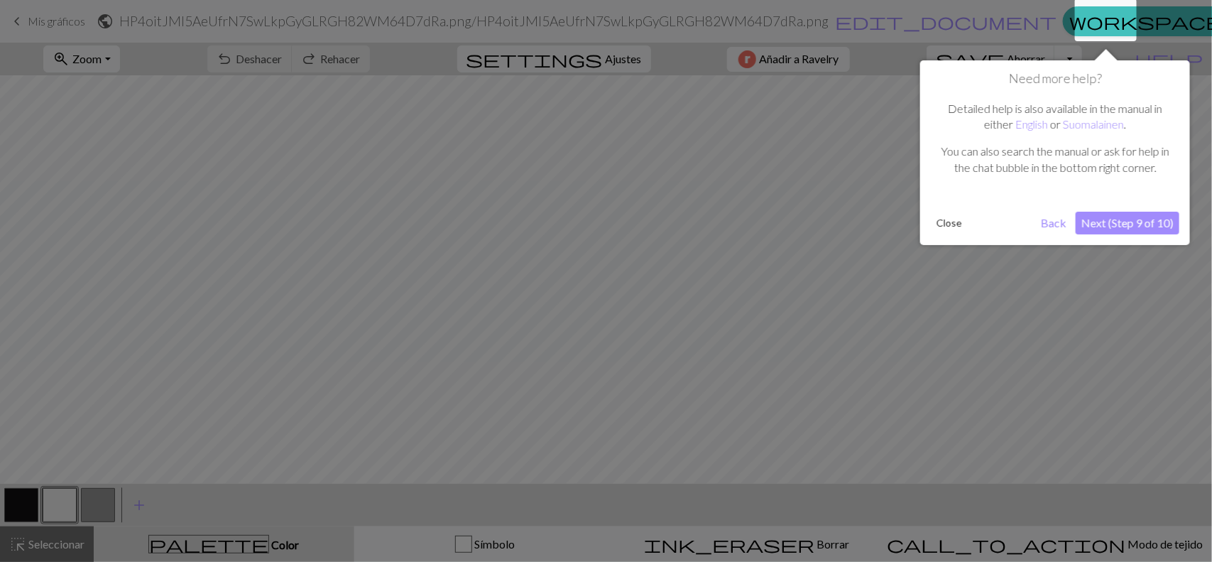
click at [1118, 212] on button "Next (Step 9 of 10)" at bounding box center [1127, 223] width 104 height 23
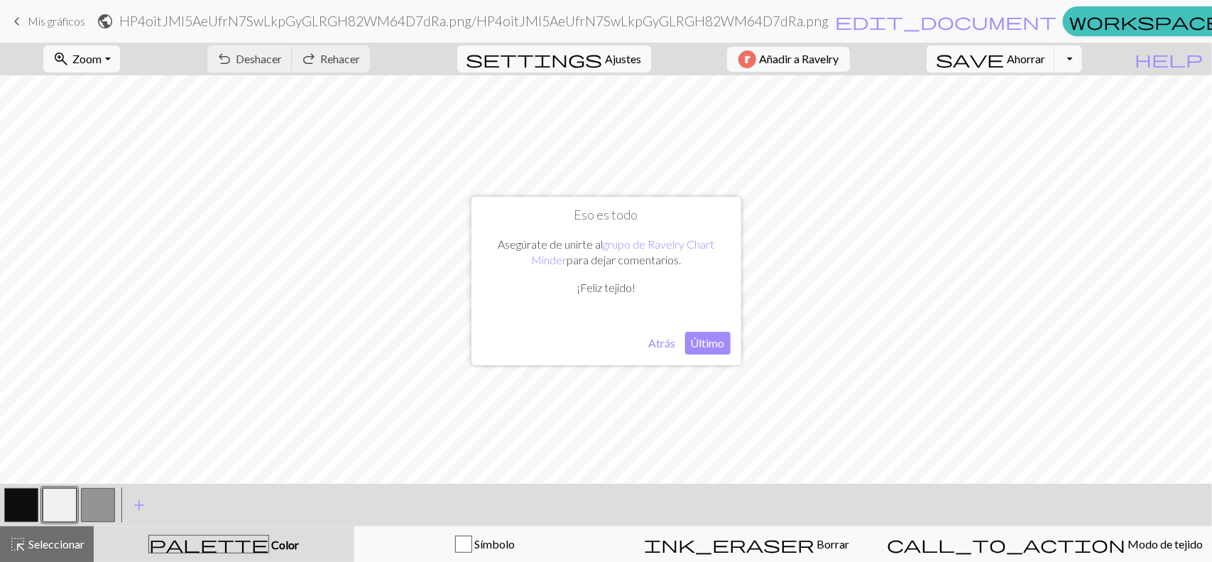
click at [694, 339] on font "Último" at bounding box center [708, 342] width 34 height 13
click at [233, 536] on div "palette Color Color" at bounding box center [223, 544] width 243 height 18
click at [271, 540] on font "Color" at bounding box center [285, 543] width 28 height 13
click at [30, 505] on button "button" at bounding box center [21, 505] width 34 height 34
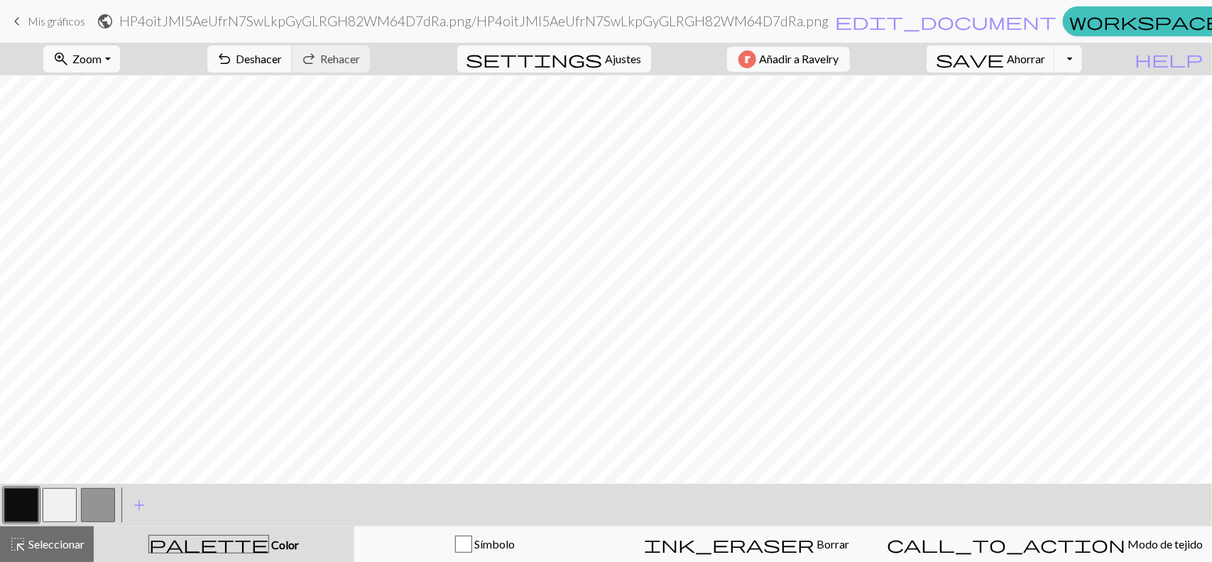
click at [62, 499] on button "button" at bounding box center [60, 505] width 34 height 34
click at [9, 508] on button "button" at bounding box center [21, 505] width 34 height 34
click at [55, 497] on button "button" at bounding box center [60, 505] width 34 height 34
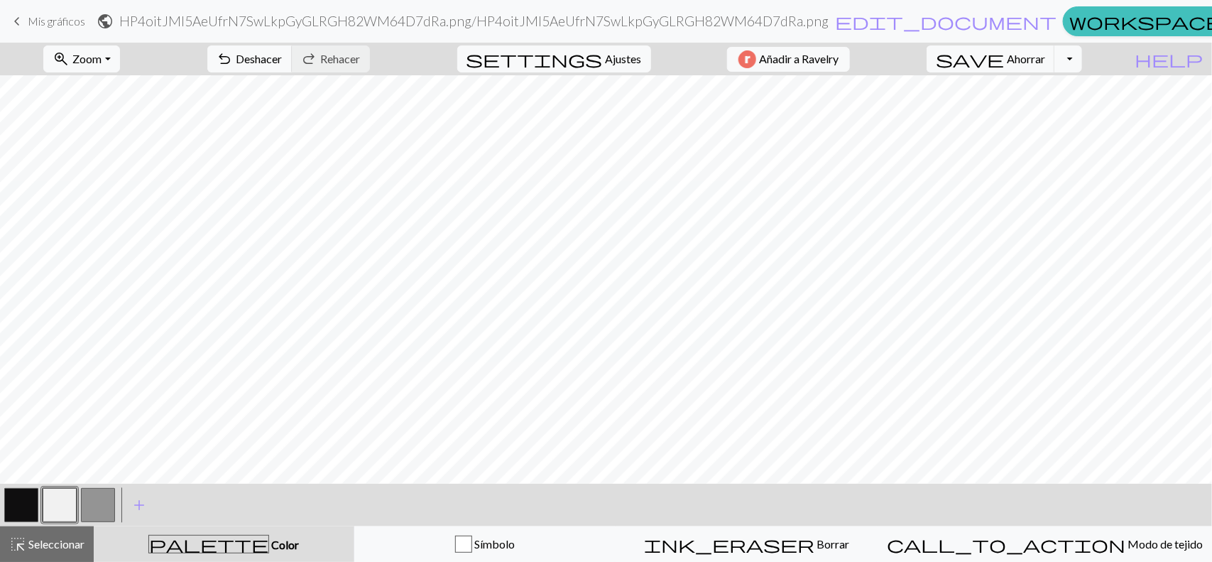
click at [100, 500] on button "button" at bounding box center [98, 505] width 34 height 34
click at [69, 500] on button "button" at bounding box center [60, 505] width 34 height 34
click at [99, 506] on button "button" at bounding box center [98, 505] width 34 height 34
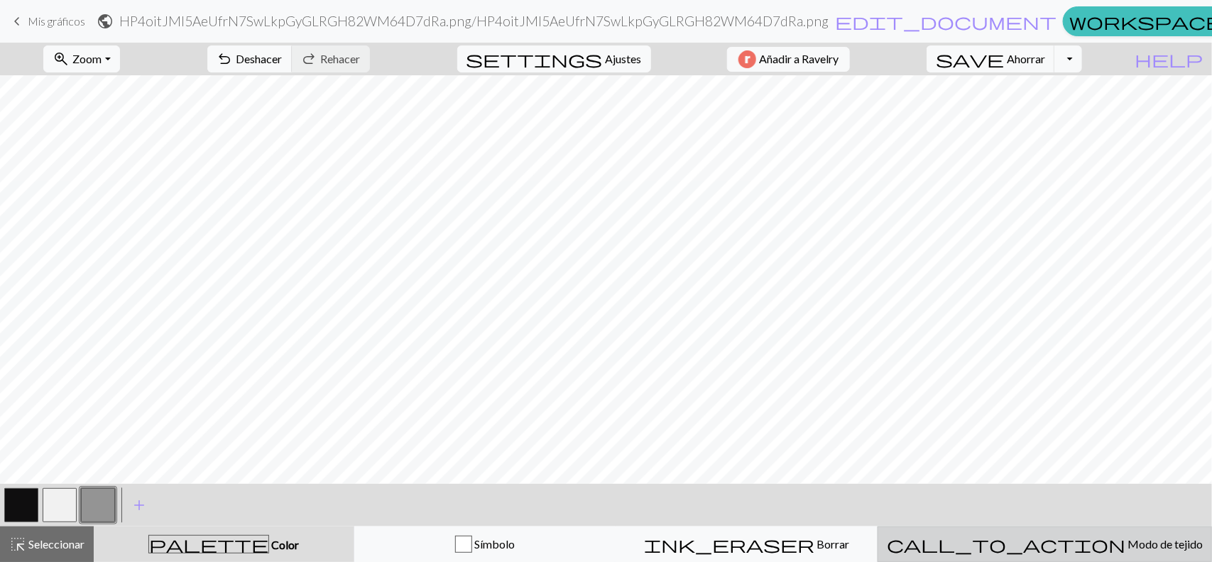
click at [1127, 547] on font "Modo de tejido" at bounding box center [1164, 543] width 75 height 13
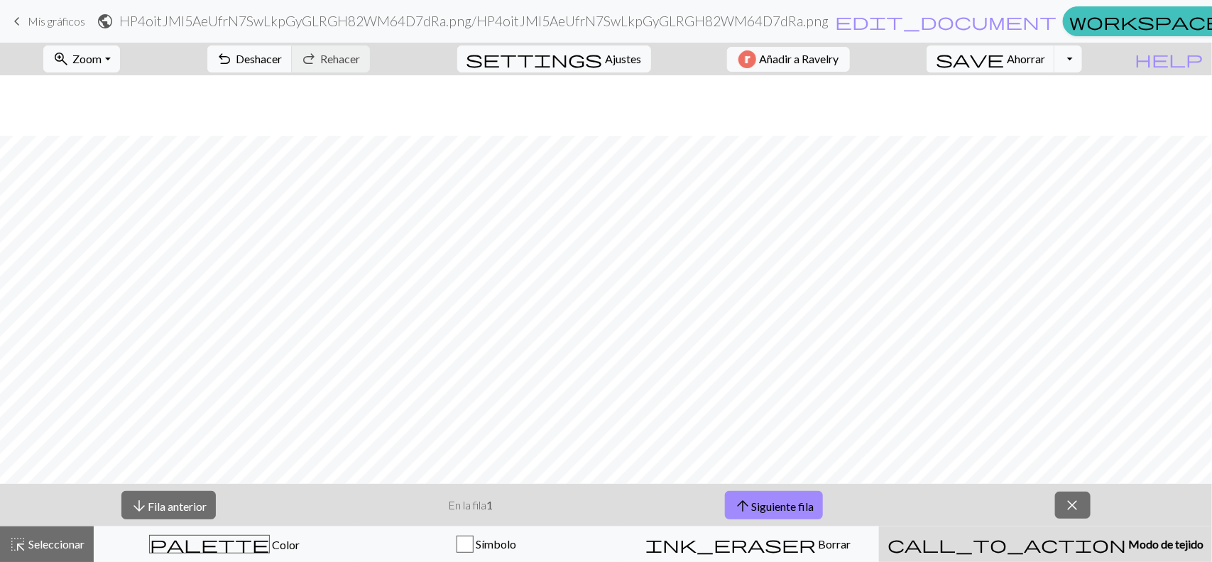
scroll to position [175, 0]
click at [794, 511] on font "Siguiente fila" at bounding box center [782, 504] width 62 height 13
click at [187, 498] on font "Fila anterior" at bounding box center [177, 504] width 59 height 13
click at [1066, 505] on span "close" at bounding box center [1072, 505] width 17 height 20
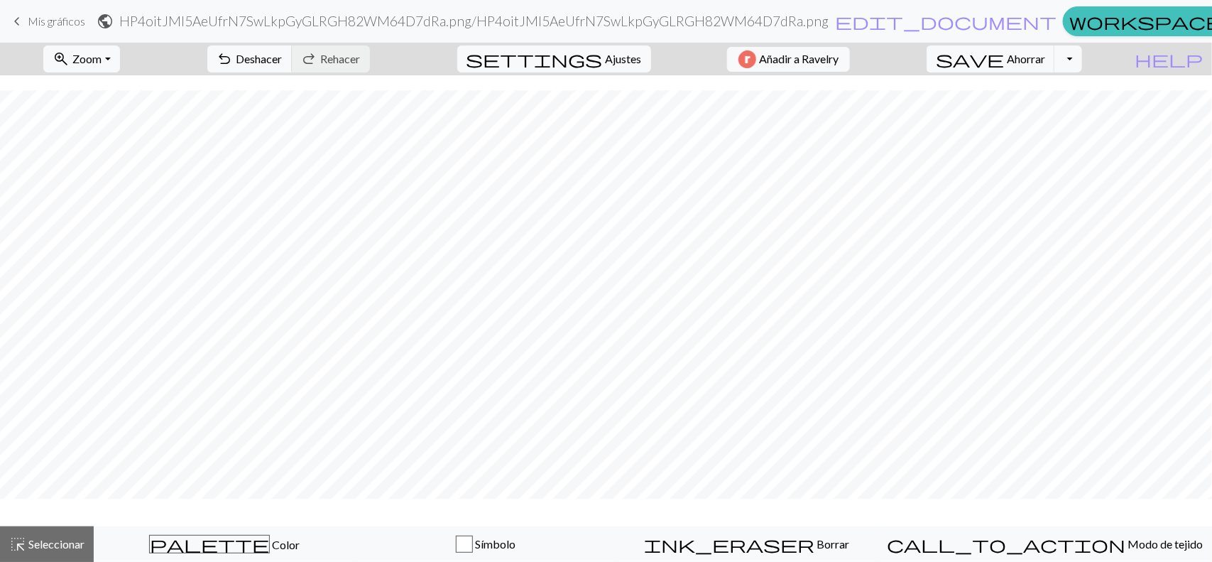
scroll to position [132, 0]
click at [1034, 64] on button "save Ahorrar Ahorrar" at bounding box center [990, 58] width 128 height 27
click at [1081, 60] on button "Alternar menú desplegable" at bounding box center [1067, 58] width 27 height 27
click at [1068, 121] on button "save_alt Descargar" at bounding box center [949, 113] width 264 height 23
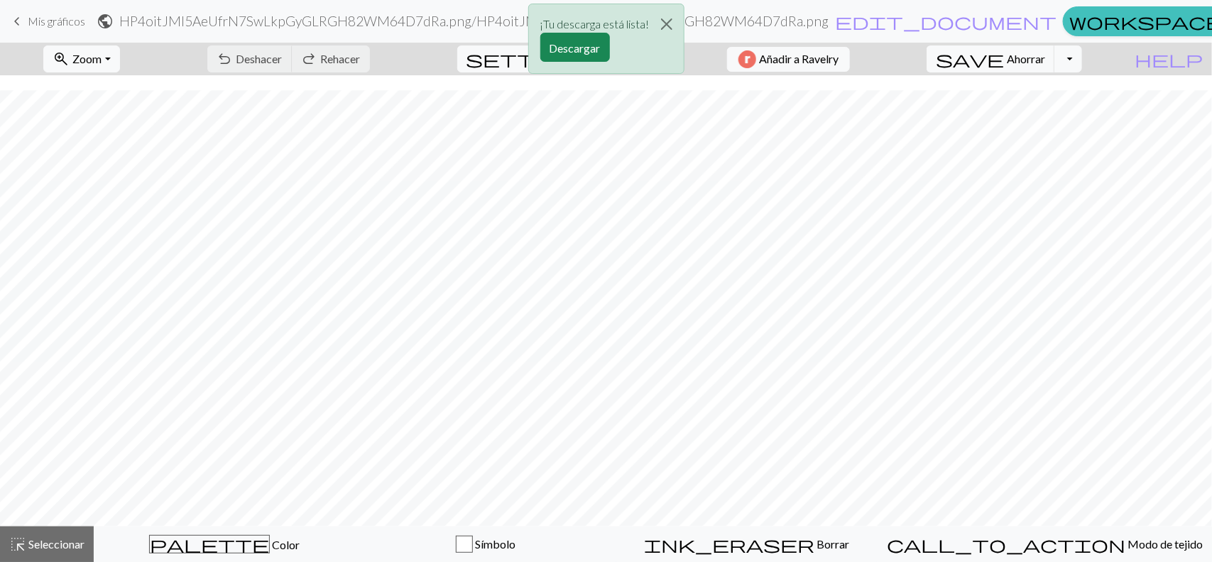
click at [1098, 57] on div "¡Tu descarga está lista! Descargar" at bounding box center [606, 42] width 1212 height 85
click at [589, 43] on font "Descargar" at bounding box center [574, 47] width 51 height 13
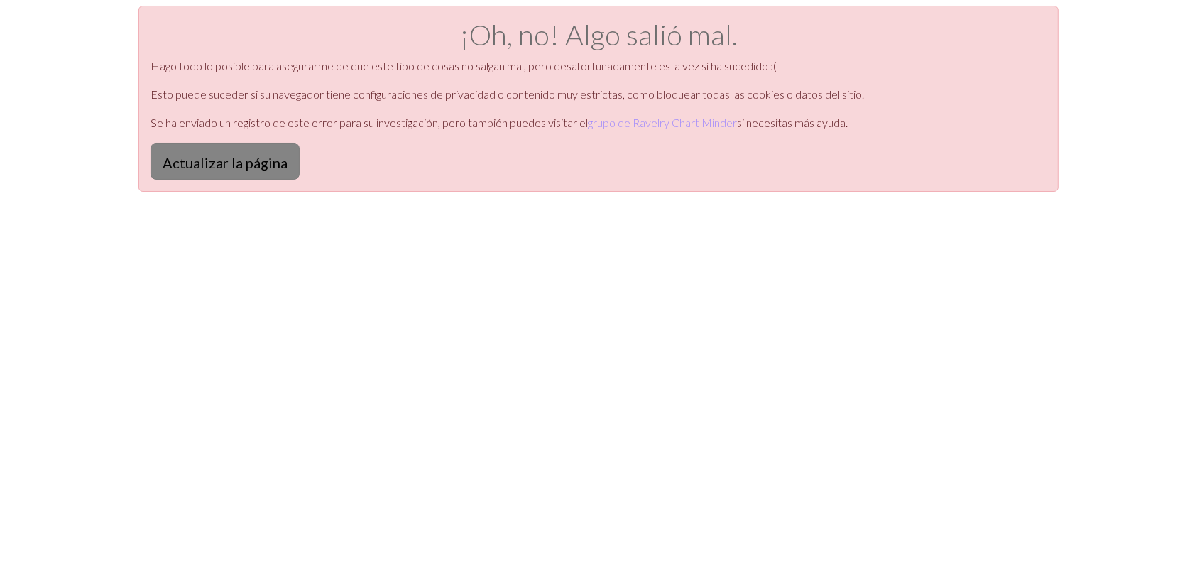
click at [221, 168] on font "Actualizar la página" at bounding box center [225, 162] width 125 height 17
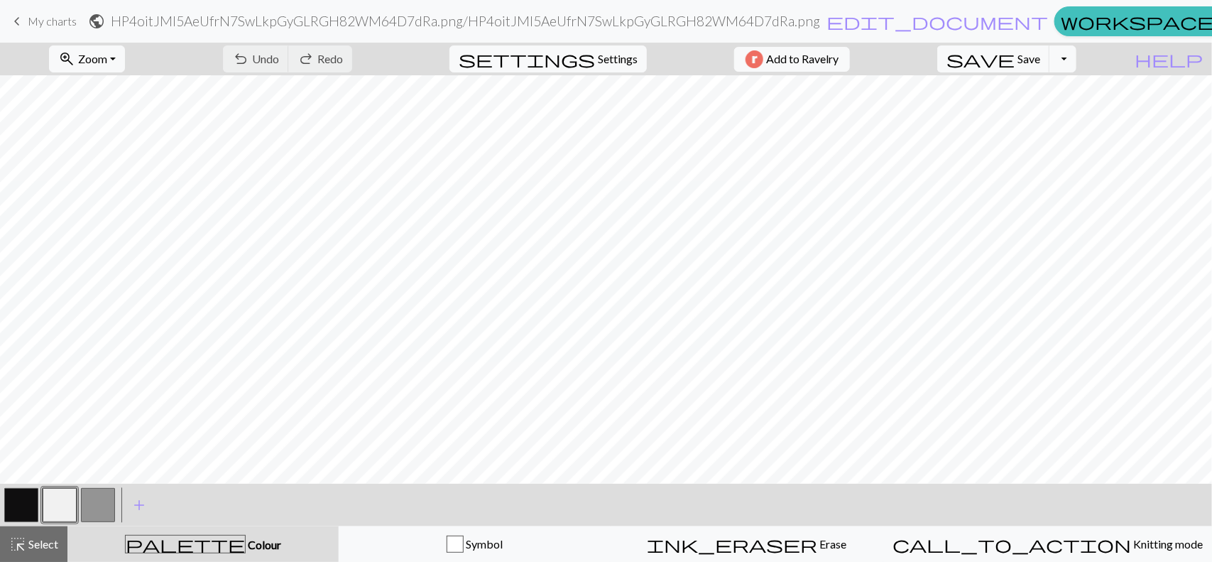
click at [38, 31] on link "keyboard_arrow_left My charts" at bounding box center [43, 21] width 68 height 24
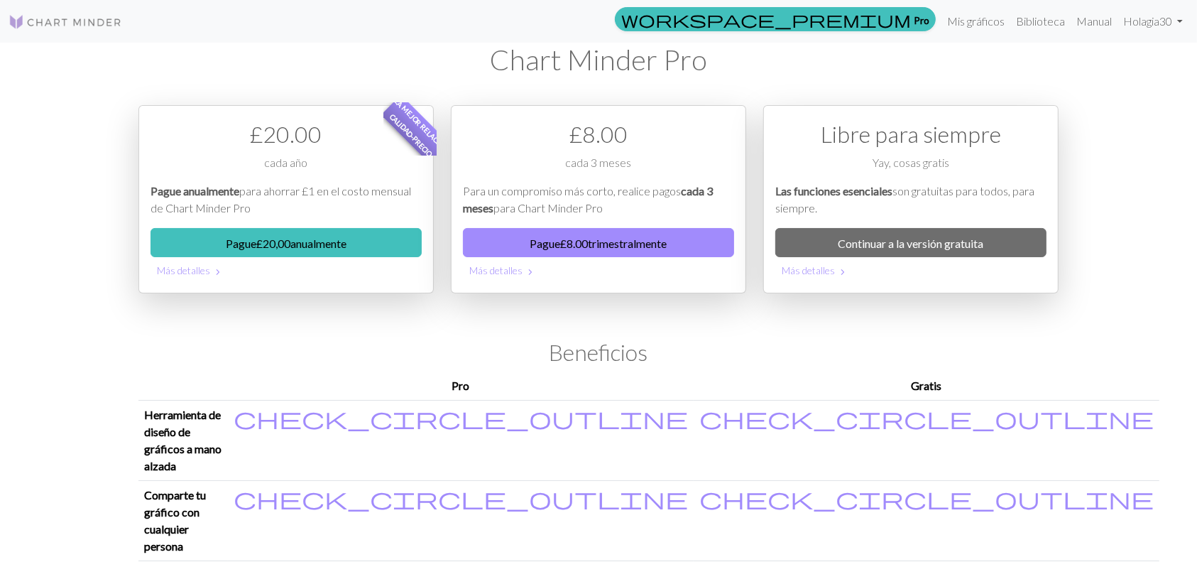
click at [60, 29] on img at bounding box center [66, 21] width 114 height 17
click at [992, 16] on font "Mis gráficos" at bounding box center [975, 20] width 57 height 13
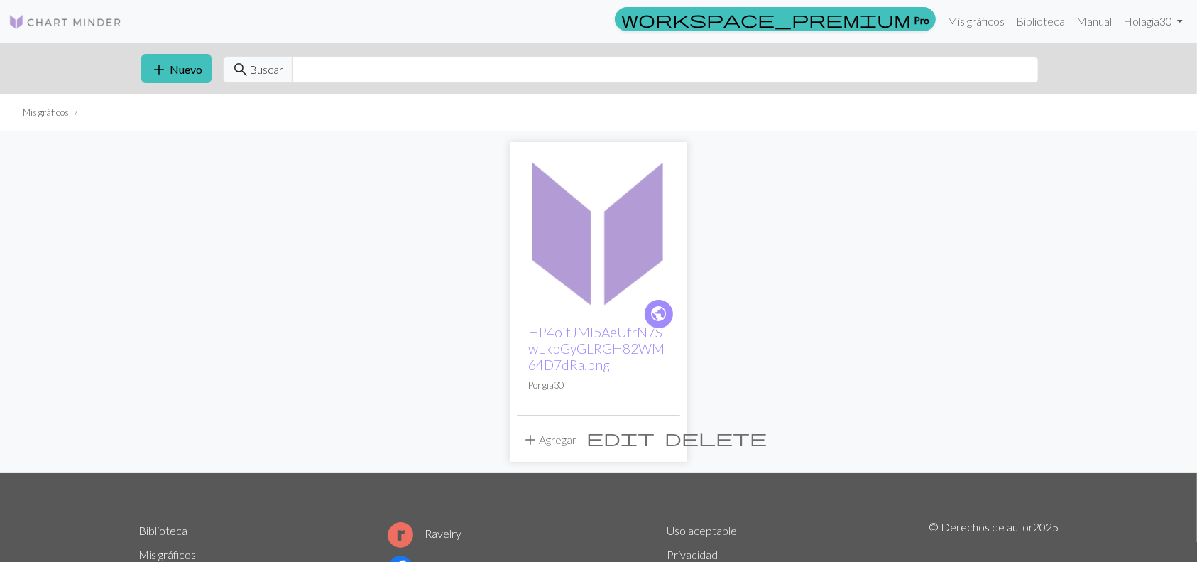
click at [580, 307] on img at bounding box center [598, 230] width 163 height 163
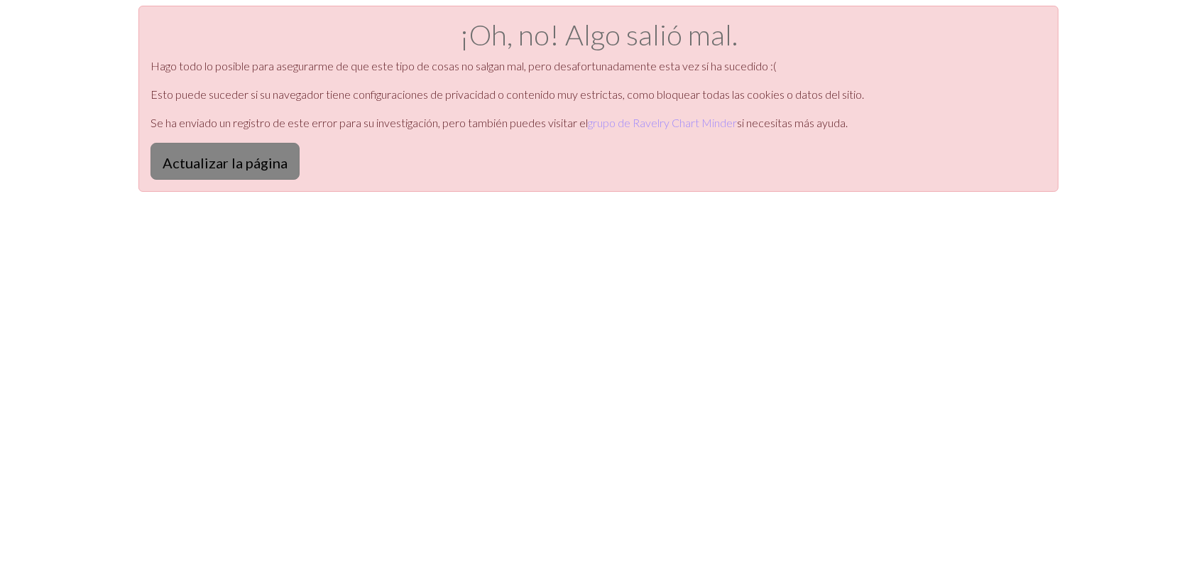
click at [248, 161] on font "Actualizar la página" at bounding box center [225, 162] width 125 height 17
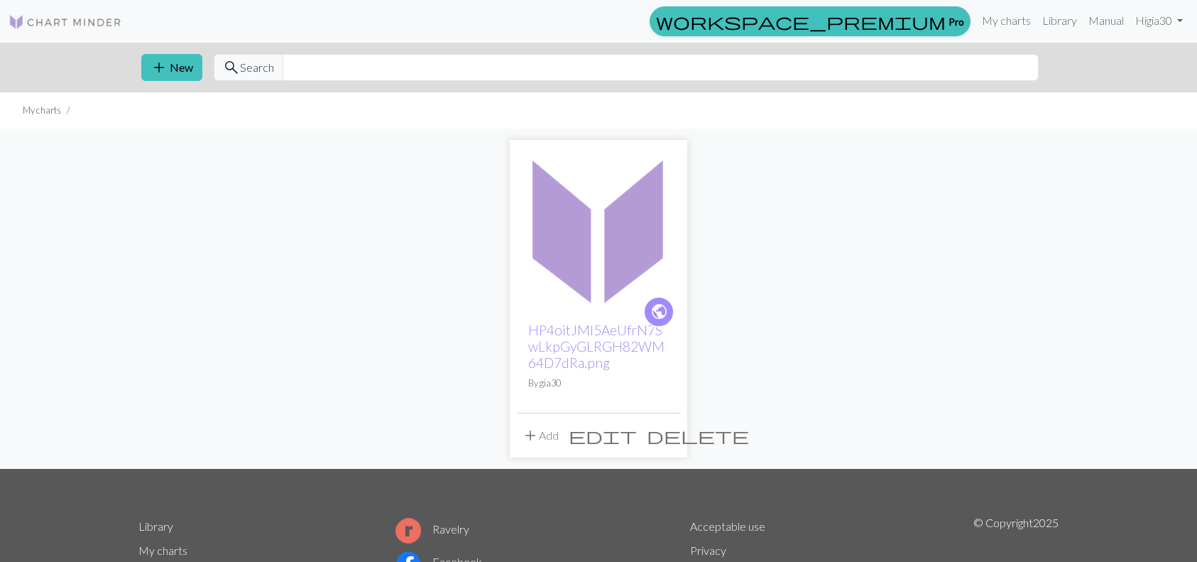
scroll to position [36, 0]
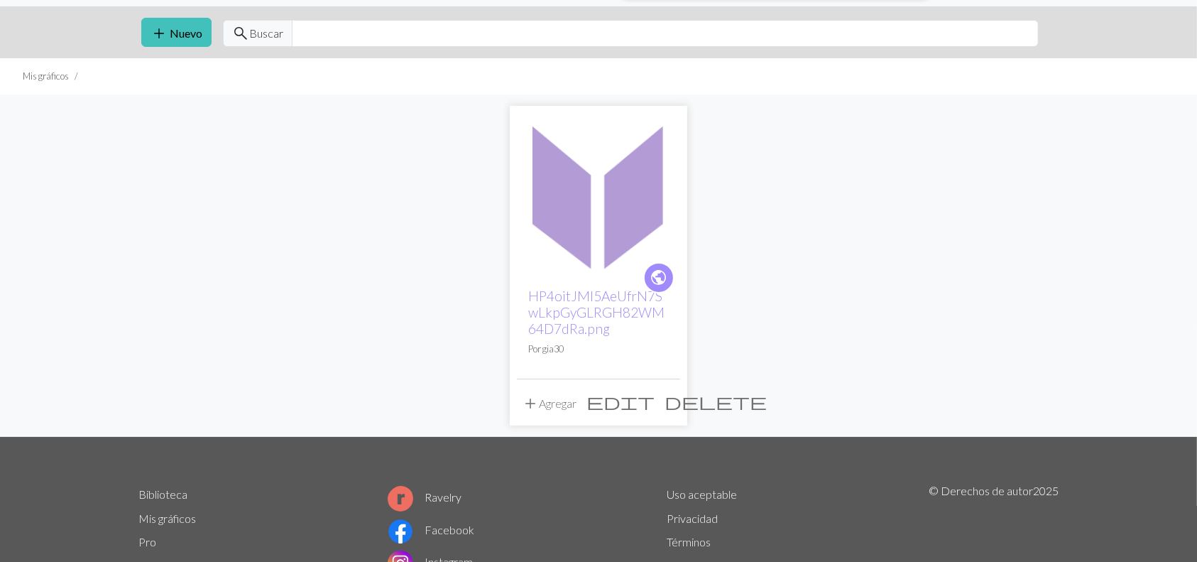
click at [639, 403] on span "edit" at bounding box center [620, 401] width 68 height 20
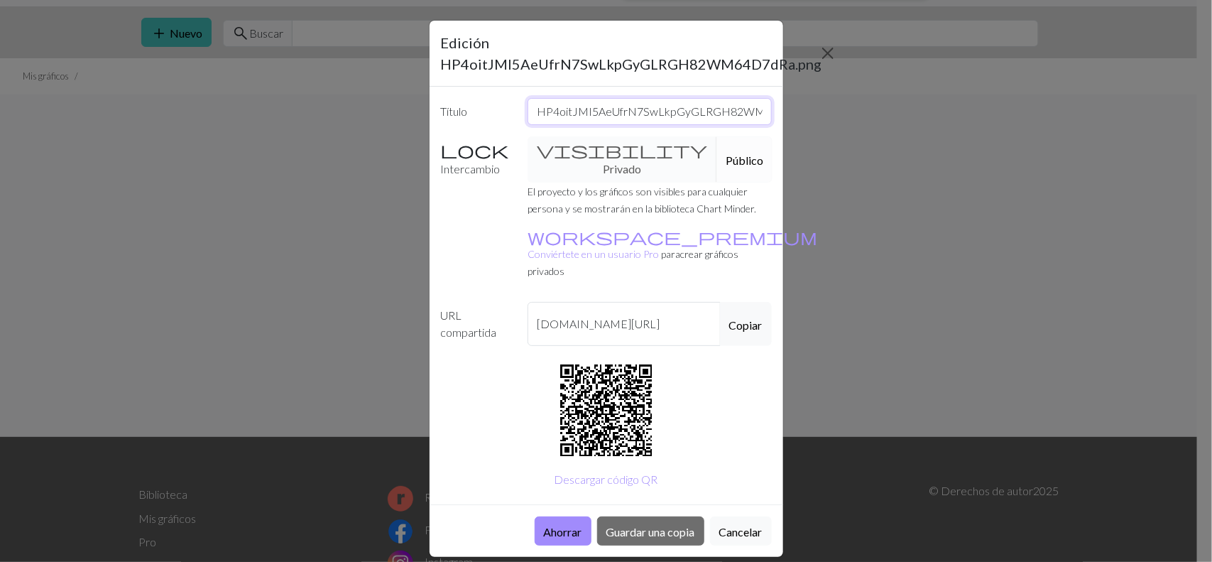
click at [641, 111] on input "HP4oitJMI5AeUfrN7SwLkpGyGLRGH82WM64D7dRa.png" at bounding box center [649, 111] width 244 height 27
type input "."
type input "Layover V"
click at [725, 161] on font "Público" at bounding box center [744, 159] width 38 height 13
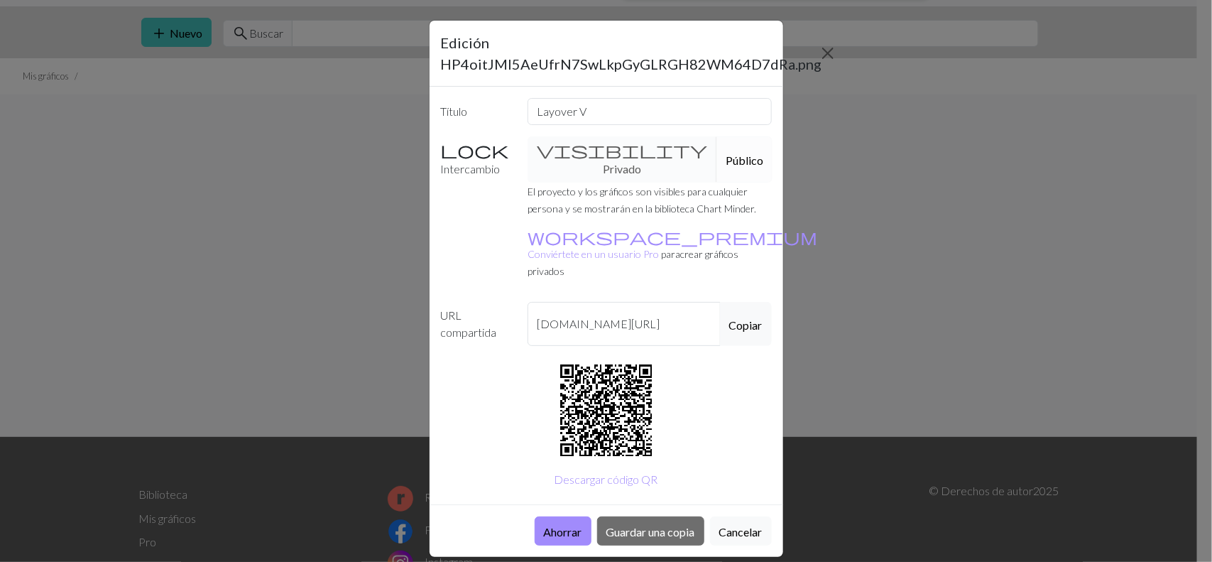
click at [716, 140] on button "Público" at bounding box center [744, 159] width 56 height 46
click at [725, 157] on font "Público" at bounding box center [744, 159] width 38 height 13
click at [716, 144] on button "Público" at bounding box center [744, 159] width 56 height 46
click at [725, 154] on font "Público" at bounding box center [744, 159] width 38 height 13
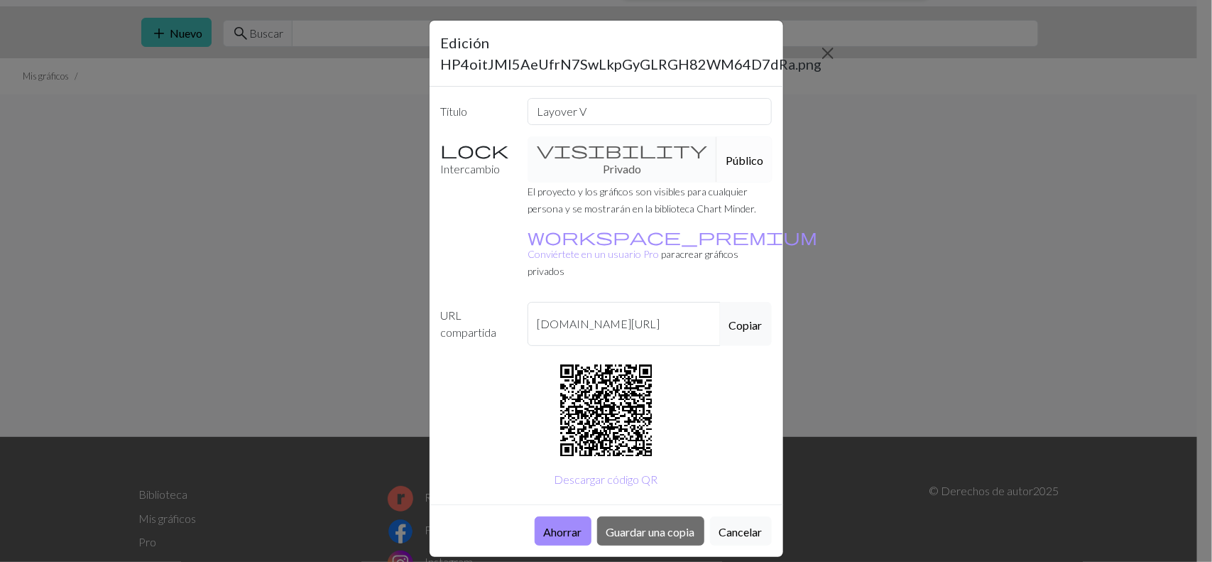
click at [725, 154] on font "Público" at bounding box center [744, 159] width 38 height 13
click at [589, 172] on div "visibility Privado Público" at bounding box center [649, 159] width 261 height 46
click at [716, 146] on button "Público" at bounding box center [744, 159] width 56 height 46
click at [535, 516] on button "Ahorrar" at bounding box center [563, 530] width 57 height 29
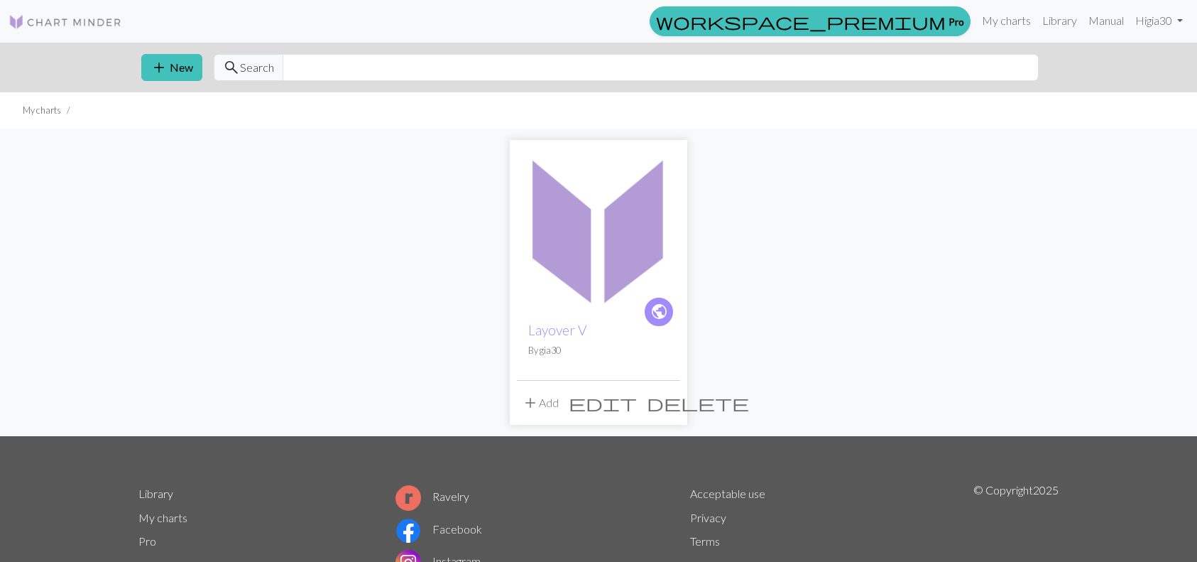
scroll to position [36, 0]
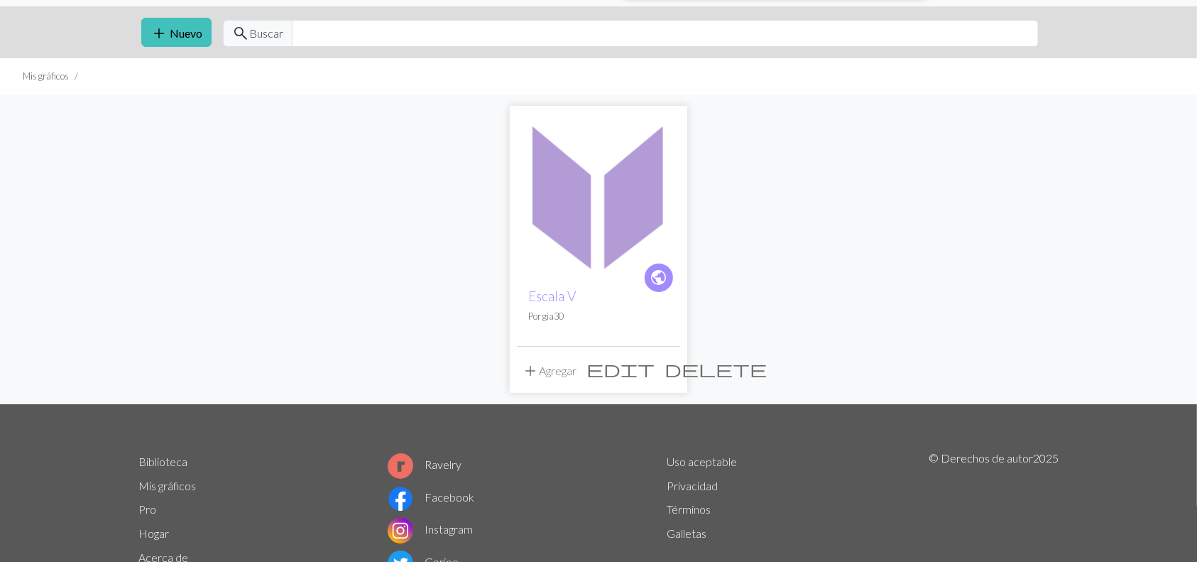
click at [637, 363] on span "edit" at bounding box center [620, 368] width 68 height 20
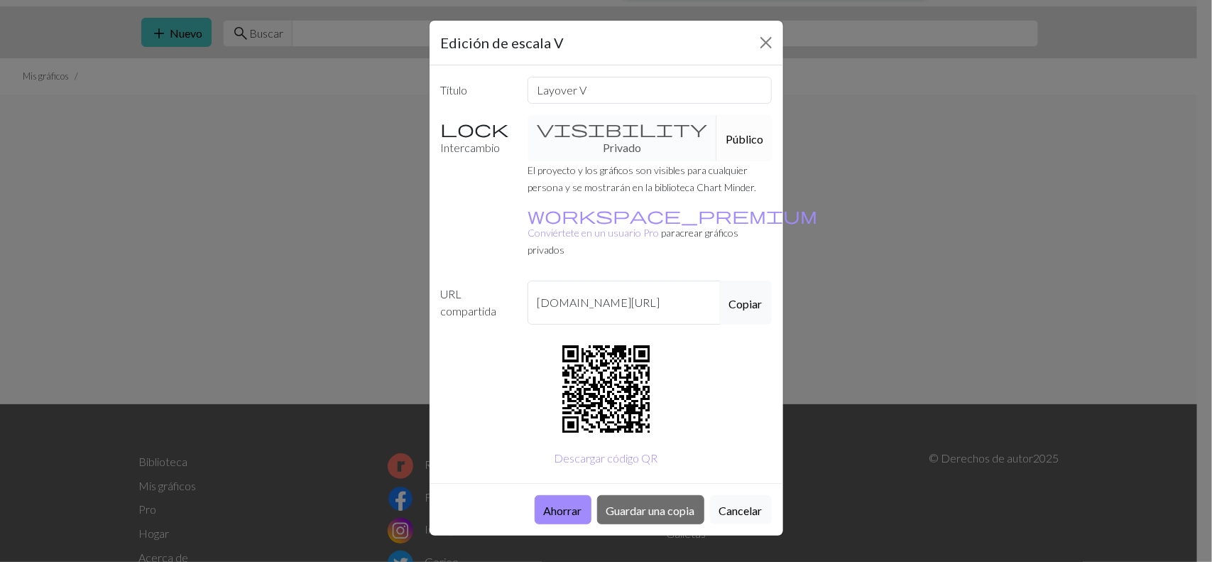
click at [716, 126] on button "Público" at bounding box center [744, 138] width 56 height 46
click at [615, 126] on div "visibility Privado Público" at bounding box center [649, 138] width 261 height 46
click at [608, 133] on div "visibility Privado Público" at bounding box center [649, 138] width 261 height 46
click at [725, 136] on font "Público" at bounding box center [744, 138] width 38 height 13
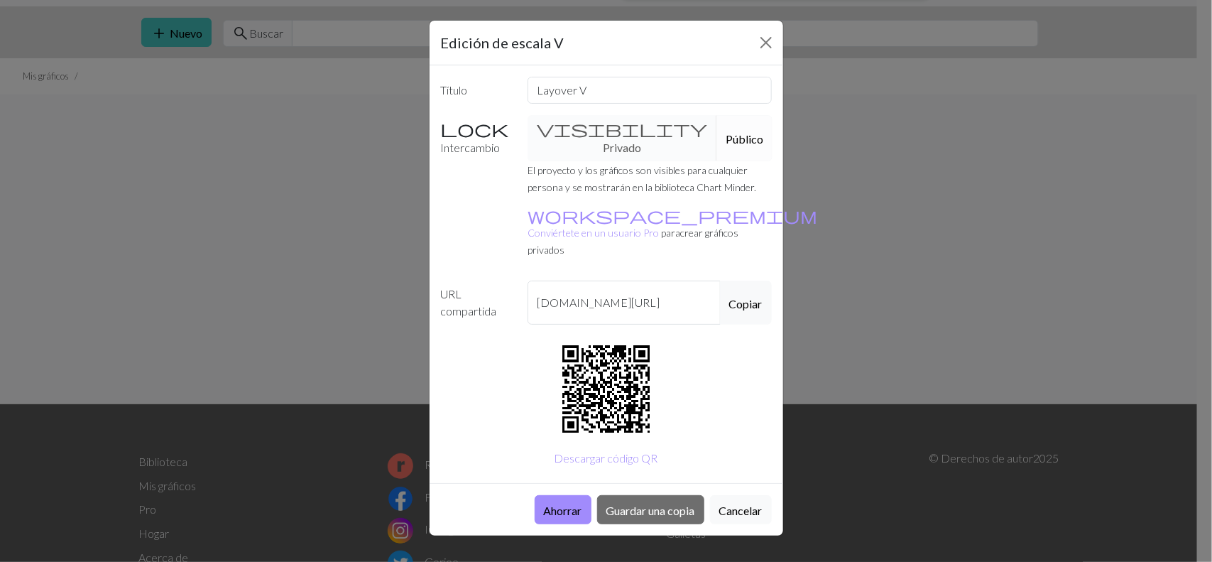
click at [725, 136] on font "Público" at bounding box center [744, 138] width 38 height 13
click at [565, 503] on font "Ahorrar" at bounding box center [563, 509] width 38 height 13
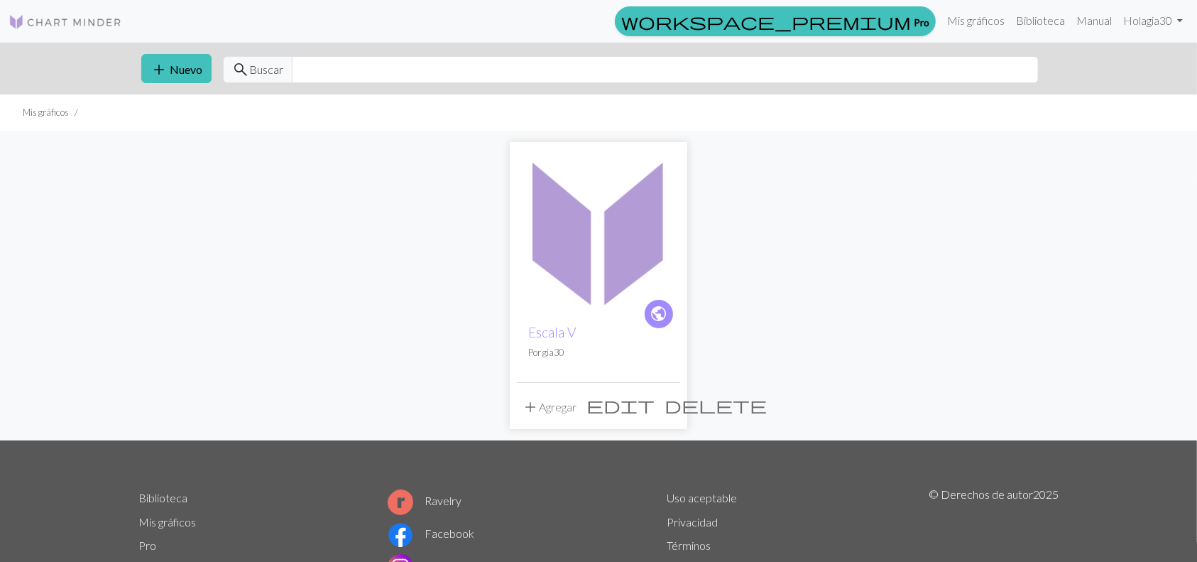
click at [40, 35] on div "workspace_premium Pro Mis gráficos Biblioteca Manual Hola gia30 Configuraciones…" at bounding box center [598, 21] width 1197 height 30
click at [54, 25] on img at bounding box center [66, 21] width 114 height 17
